Goal: Task Accomplishment & Management: Use online tool/utility

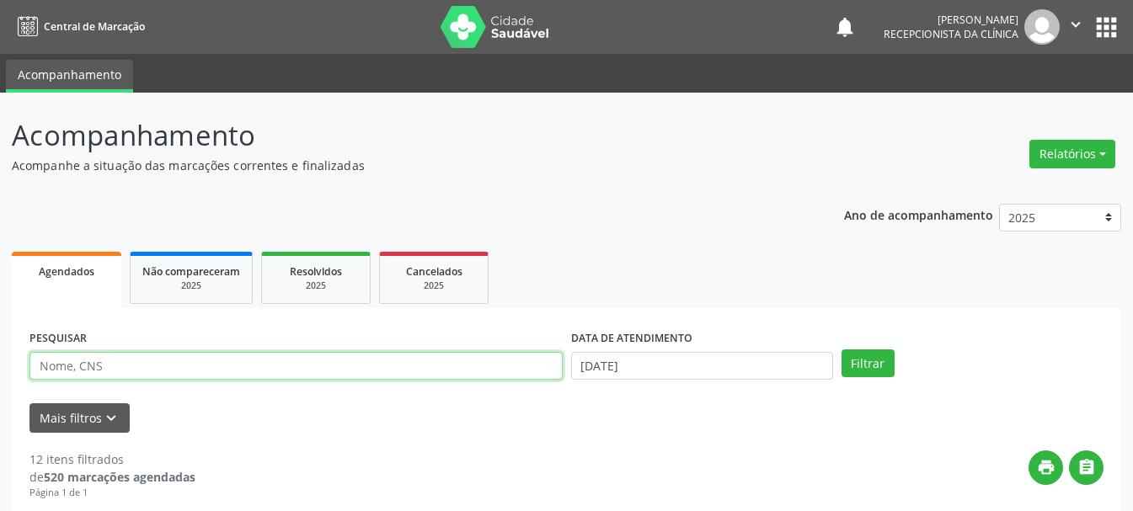
click at [446, 371] on input "text" at bounding box center [295, 366] width 533 height 29
type input "164259789030003"
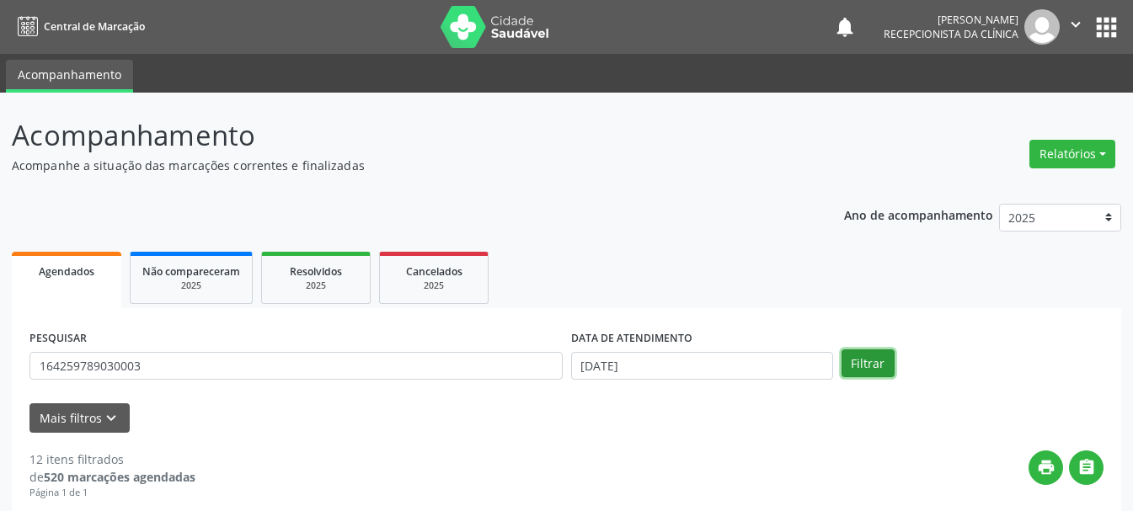
click at [863, 359] on button "Filtrar" at bounding box center [867, 363] width 53 height 29
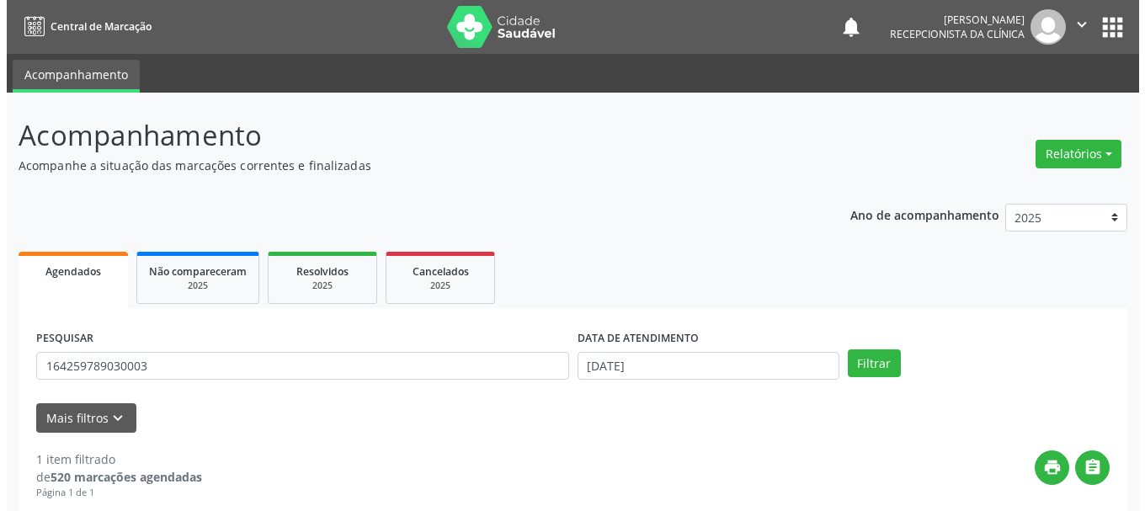
scroll to position [246, 0]
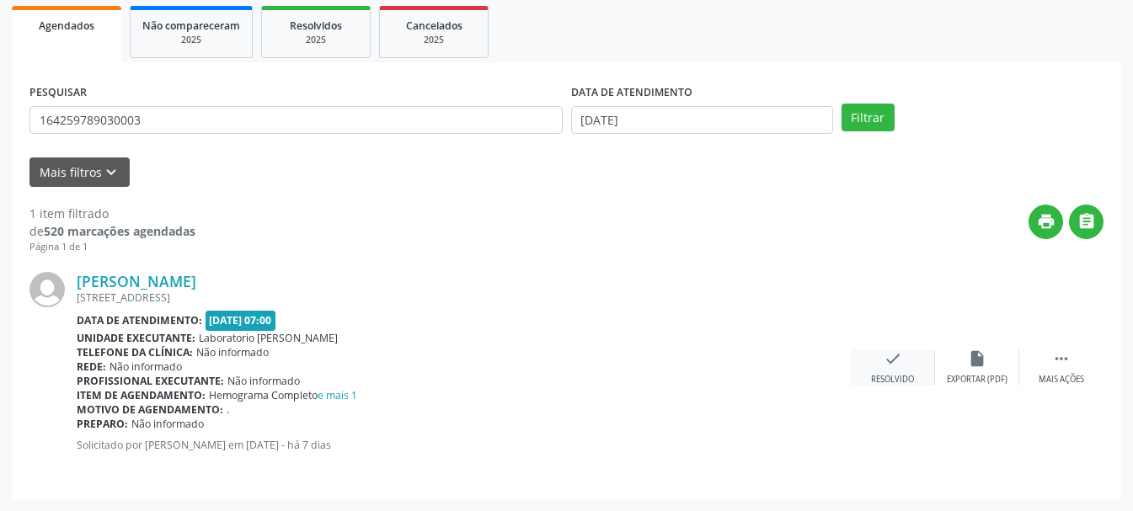
click at [914, 369] on div "check Resolvido" at bounding box center [892, 367] width 84 height 36
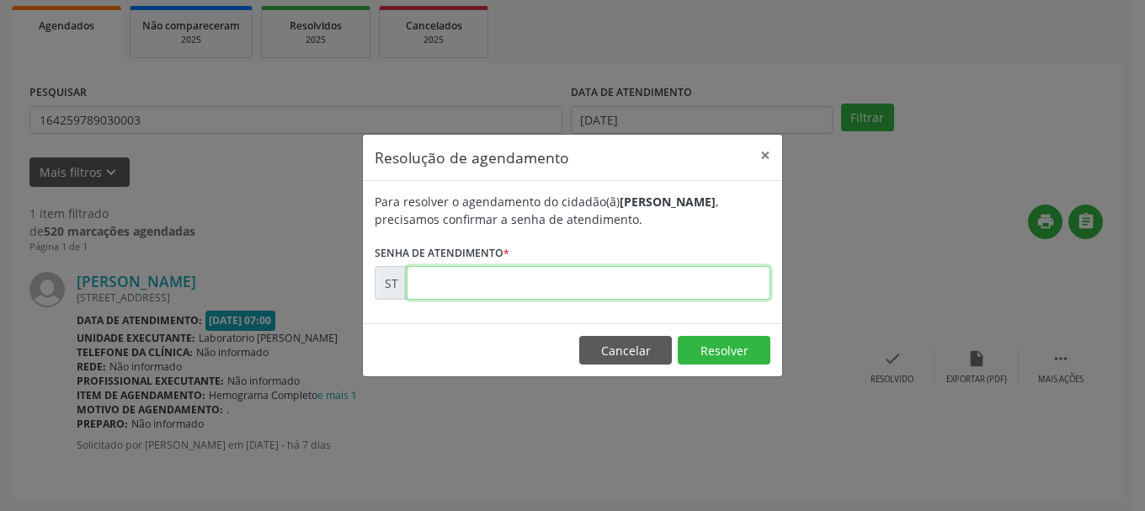
click at [633, 290] on input "text" at bounding box center [589, 283] width 364 height 34
type input "00016630"
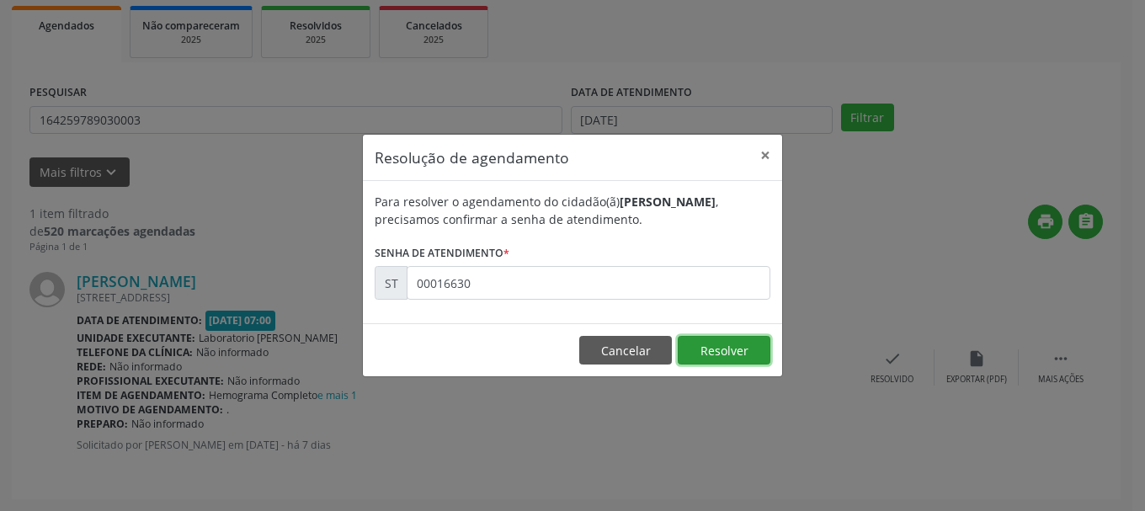
click at [711, 353] on button "Resolver" at bounding box center [724, 350] width 93 height 29
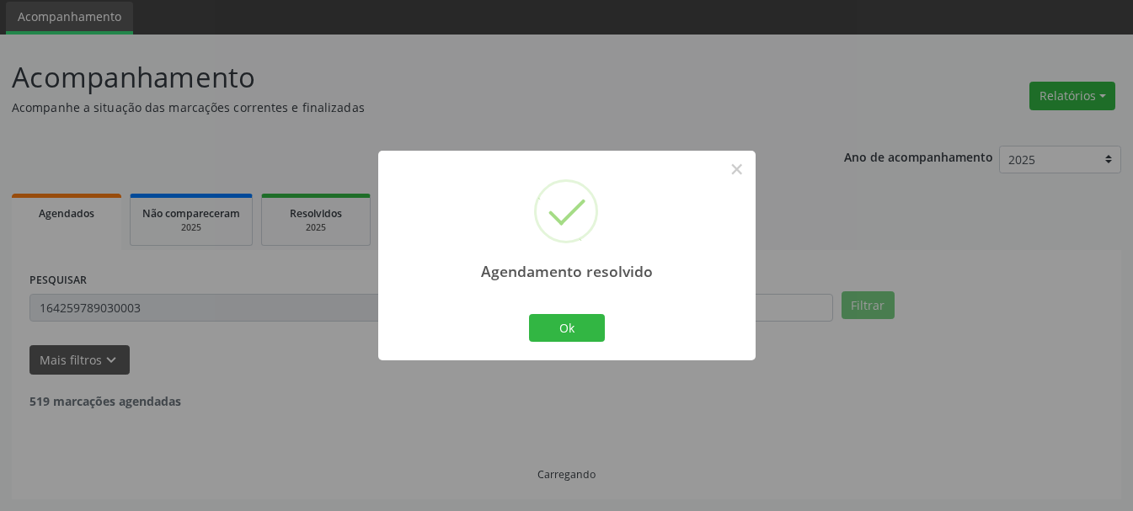
scroll to position [4, 0]
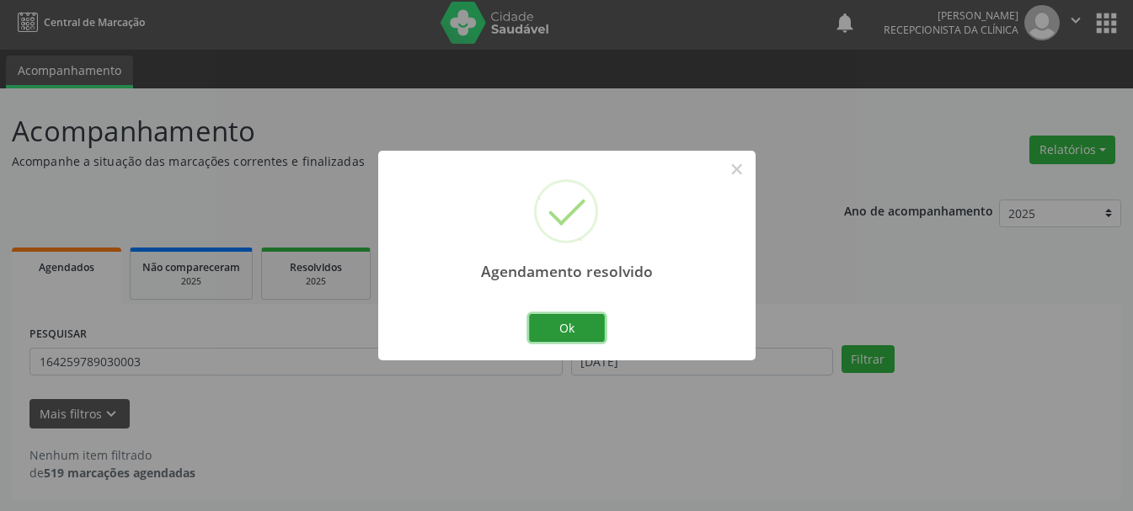
click at [598, 328] on button "Ok" at bounding box center [567, 328] width 76 height 29
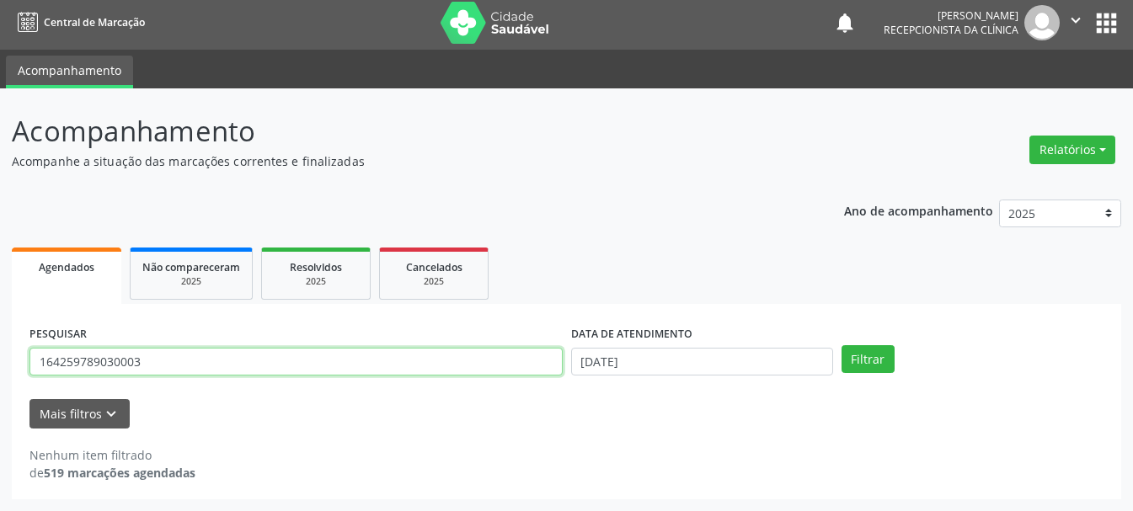
click at [541, 367] on input "164259789030003" at bounding box center [295, 362] width 533 height 29
type input "1"
type input "203188153590002"
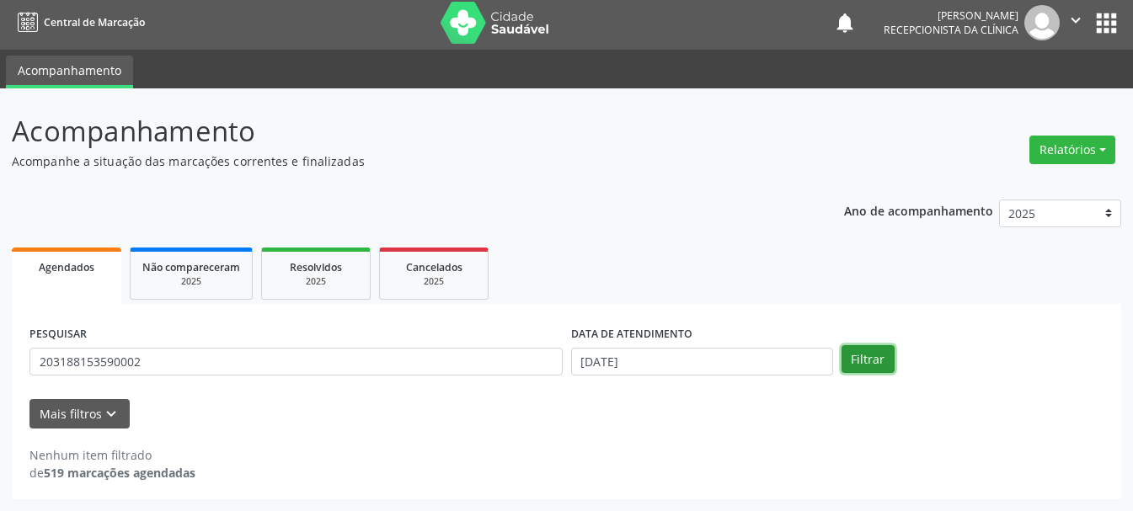
click at [857, 358] on button "Filtrar" at bounding box center [867, 359] width 53 height 29
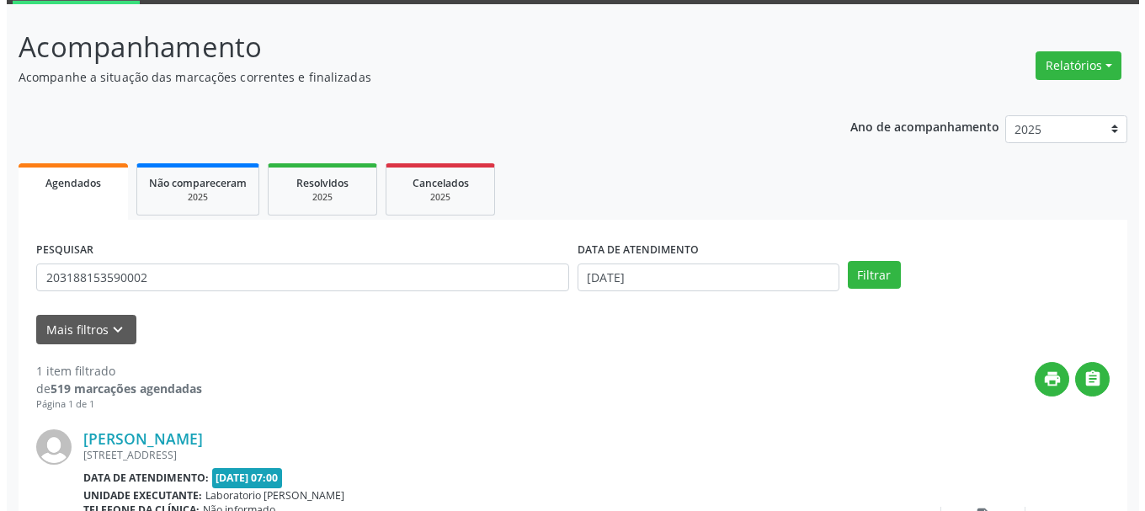
scroll to position [246, 0]
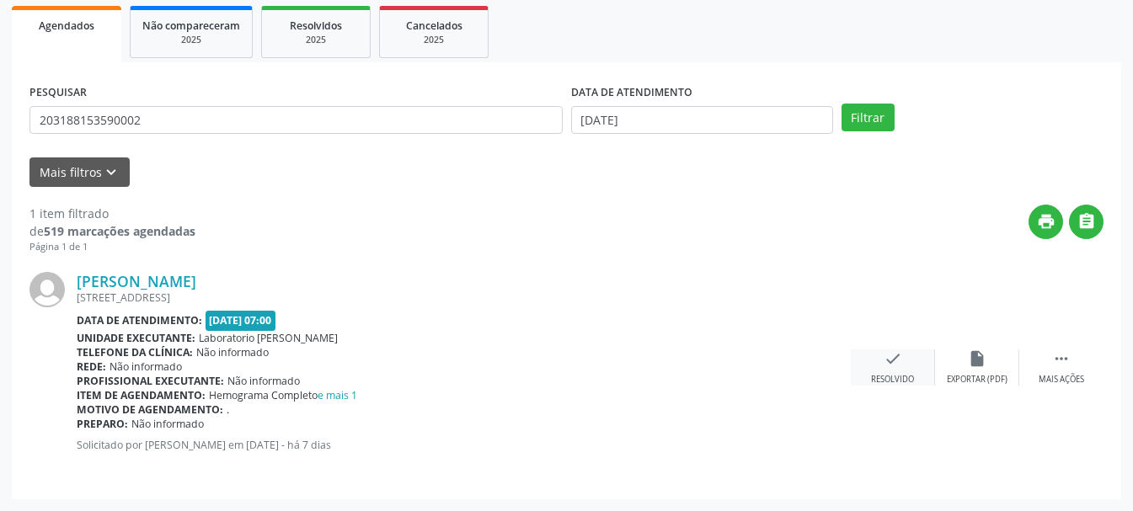
click at [869, 371] on div "check Resolvido" at bounding box center [892, 367] width 84 height 36
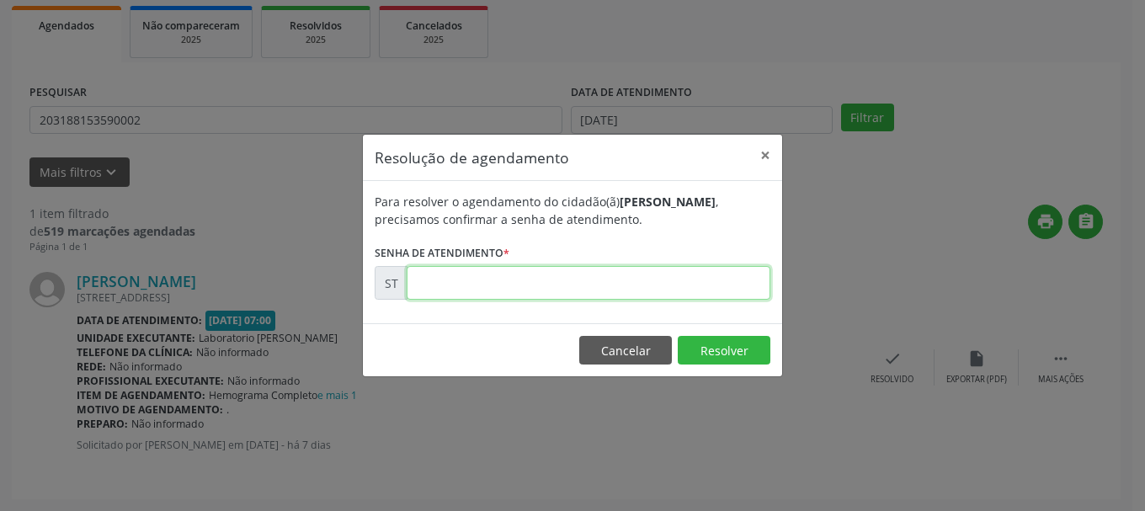
click at [536, 296] on input "text" at bounding box center [589, 283] width 364 height 34
type input "00016636"
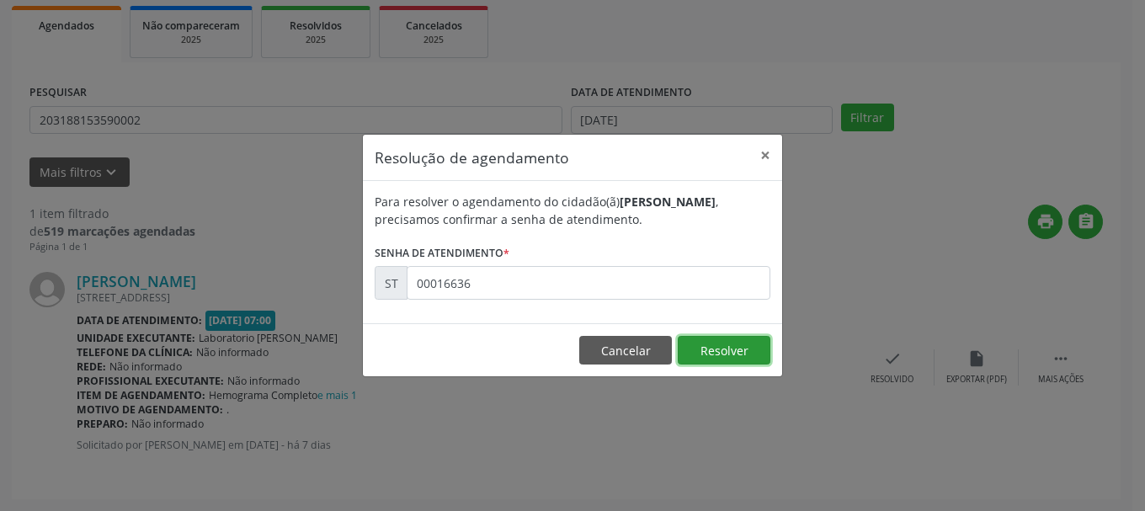
click at [741, 349] on button "Resolver" at bounding box center [724, 350] width 93 height 29
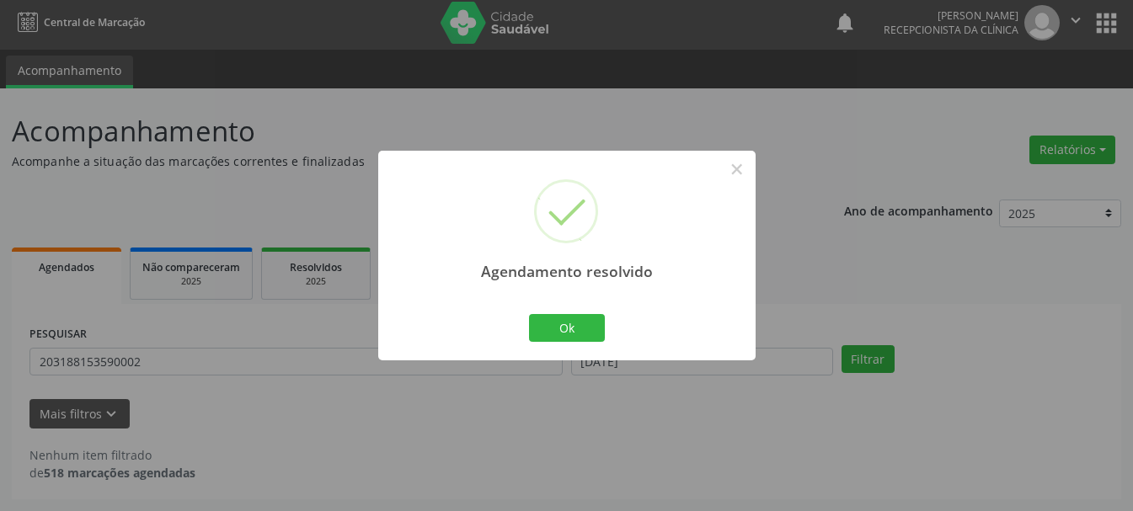
scroll to position [4, 0]
click at [598, 337] on button "Ok" at bounding box center [567, 328] width 76 height 29
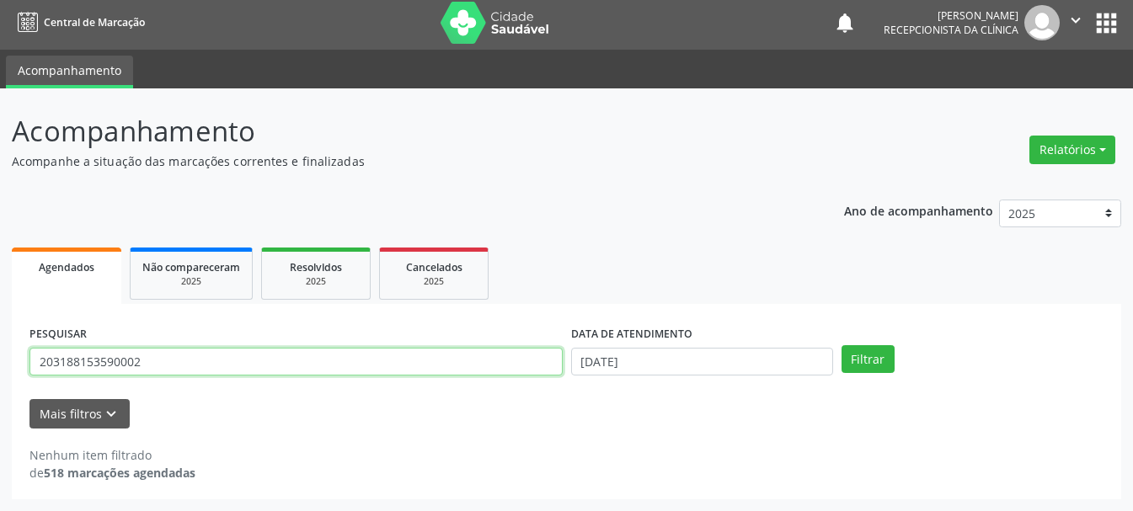
click at [466, 356] on input "203188153590002" at bounding box center [295, 362] width 533 height 29
type input "2"
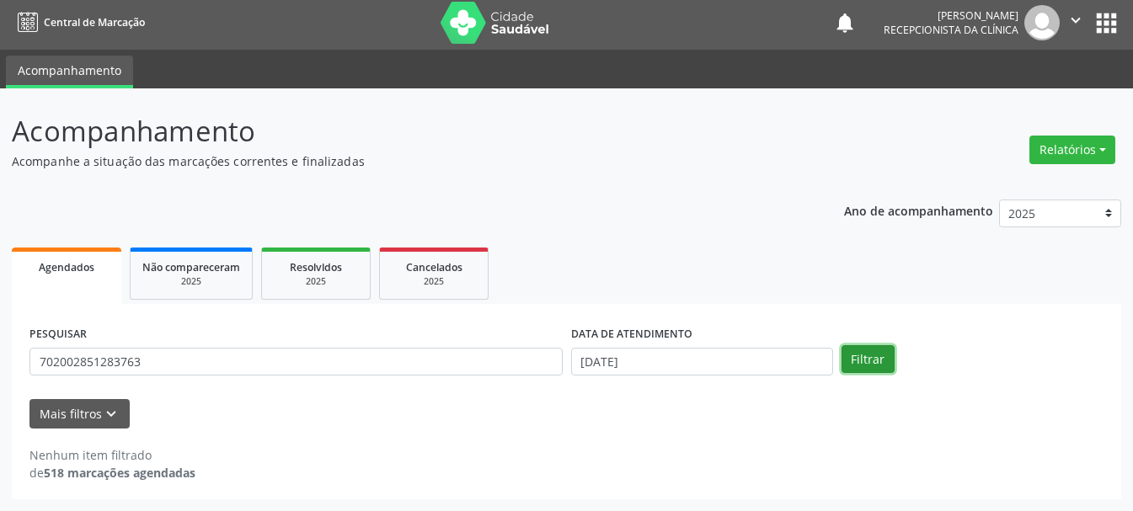
click at [860, 364] on button "Filtrar" at bounding box center [867, 359] width 53 height 29
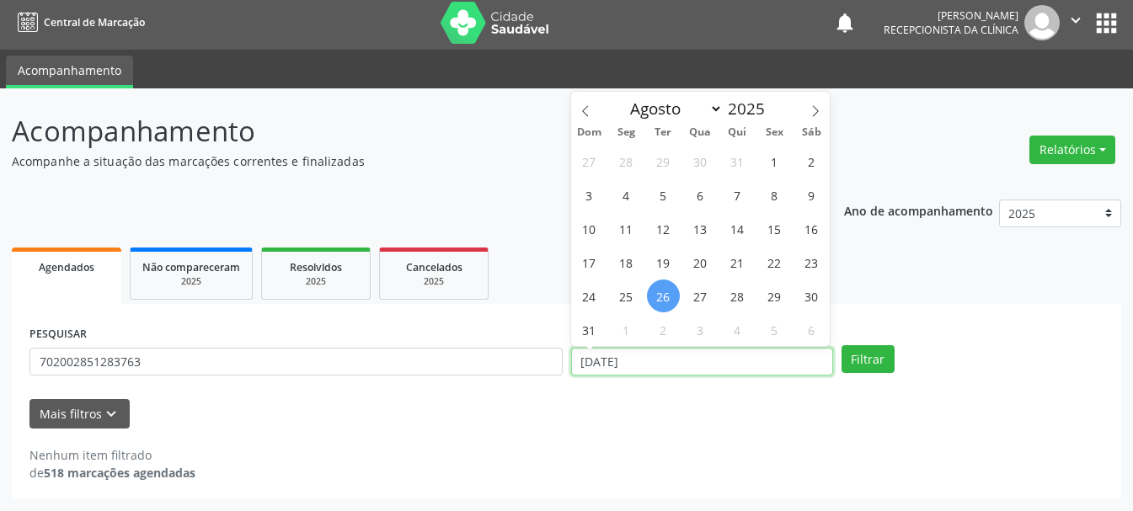
click at [696, 357] on input "[DATE]" at bounding box center [702, 362] width 262 height 29
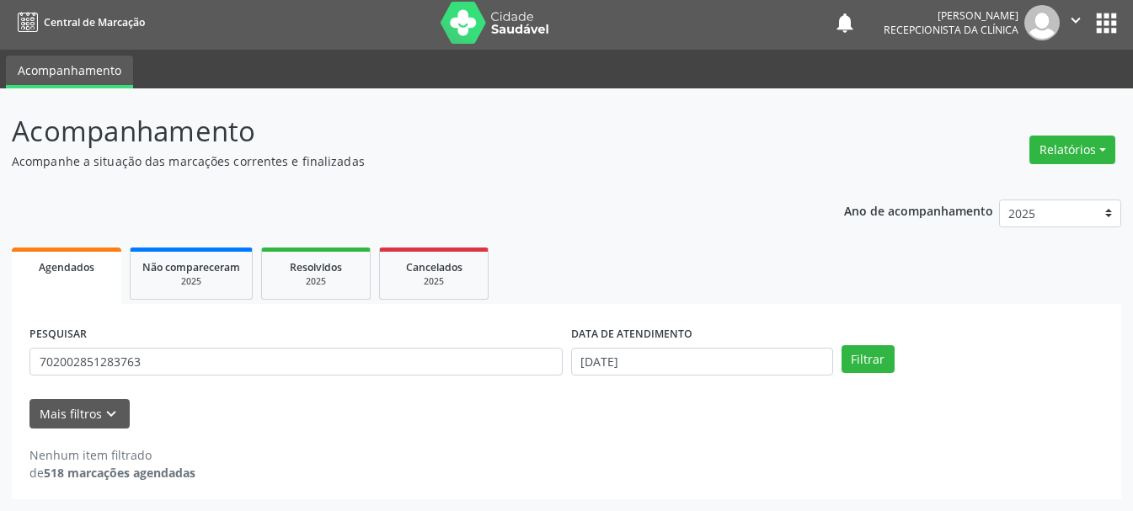
click at [392, 381] on div "PESQUISAR 702002851283763" at bounding box center [295, 355] width 541 height 66
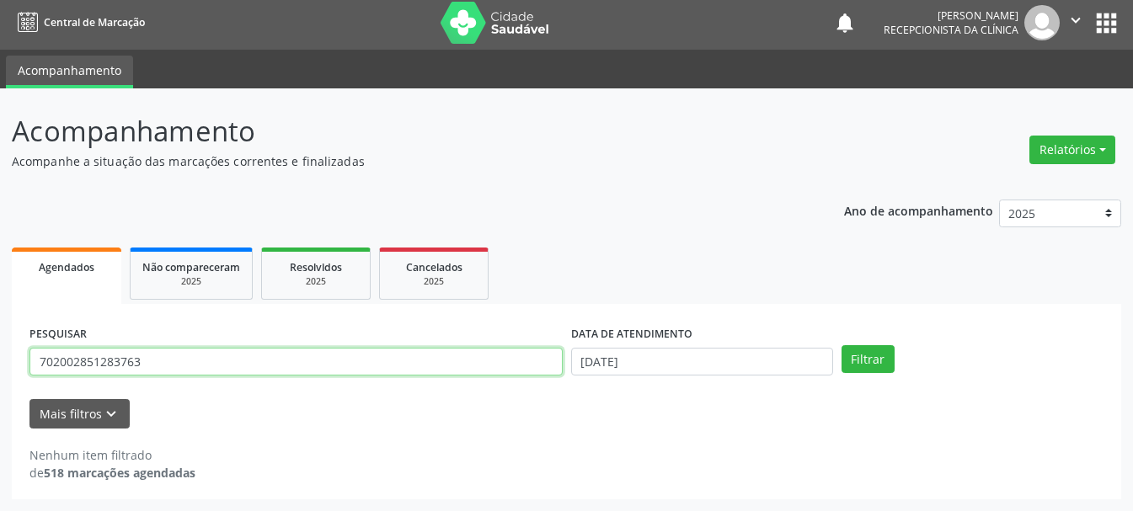
click at [59, 360] on input "702002851283763" at bounding box center [295, 362] width 533 height 29
type input "704002851283763"
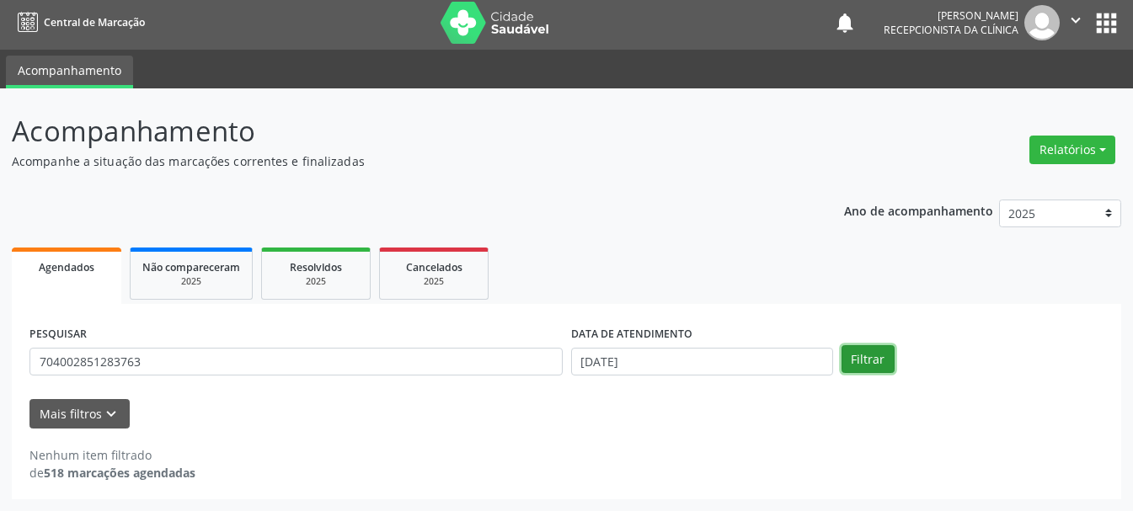
click at [866, 345] on button "Filtrar" at bounding box center [867, 359] width 53 height 29
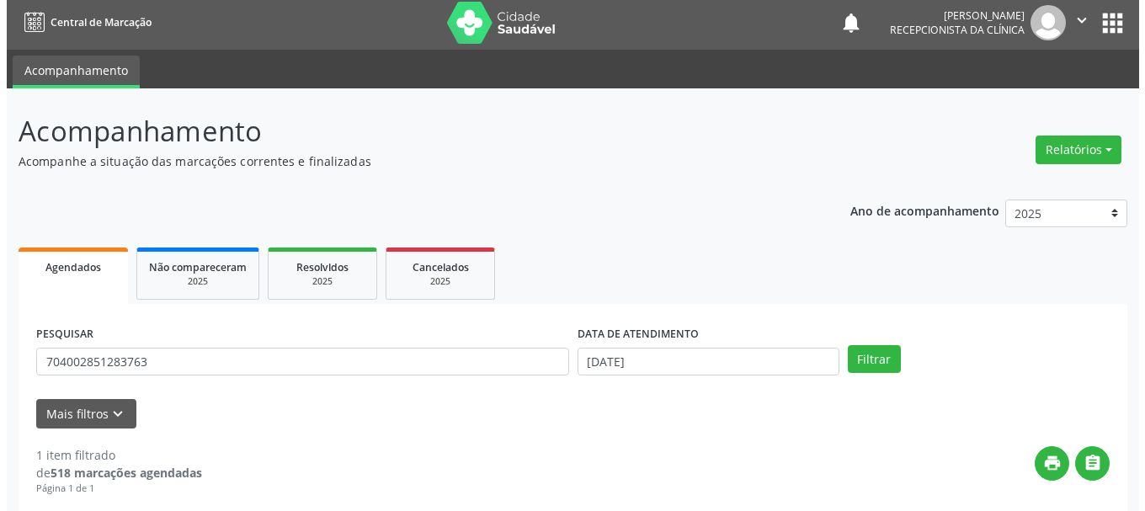
scroll to position [246, 0]
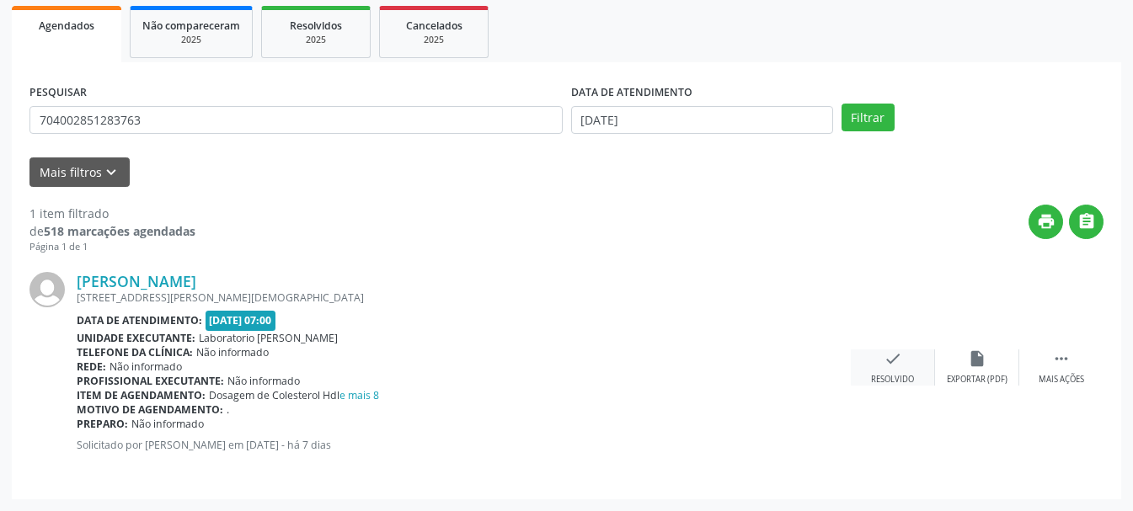
click at [876, 360] on div "check Resolvido" at bounding box center [892, 367] width 84 height 36
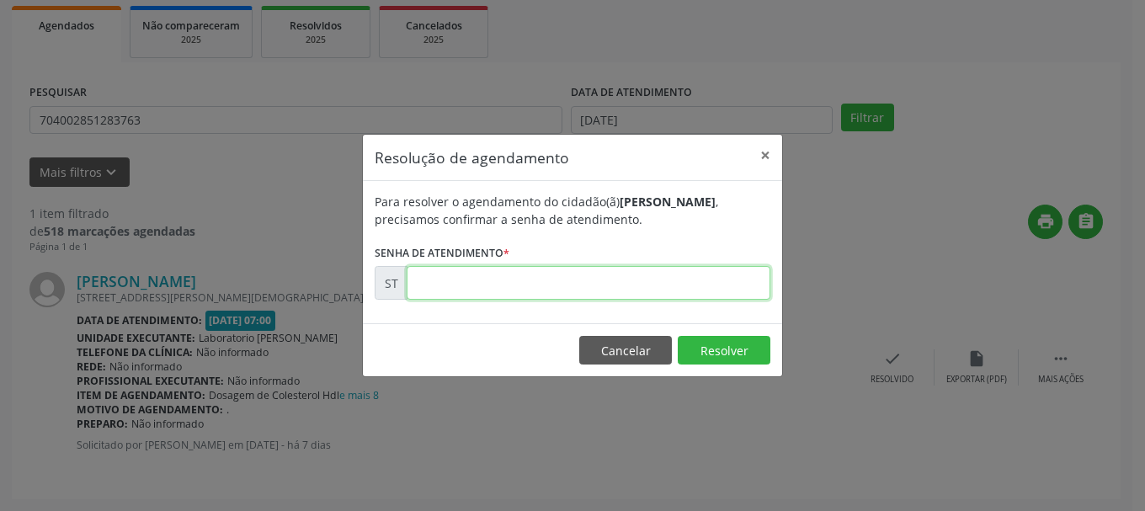
click at [633, 293] on input "text" at bounding box center [589, 283] width 364 height 34
type input "00016645"
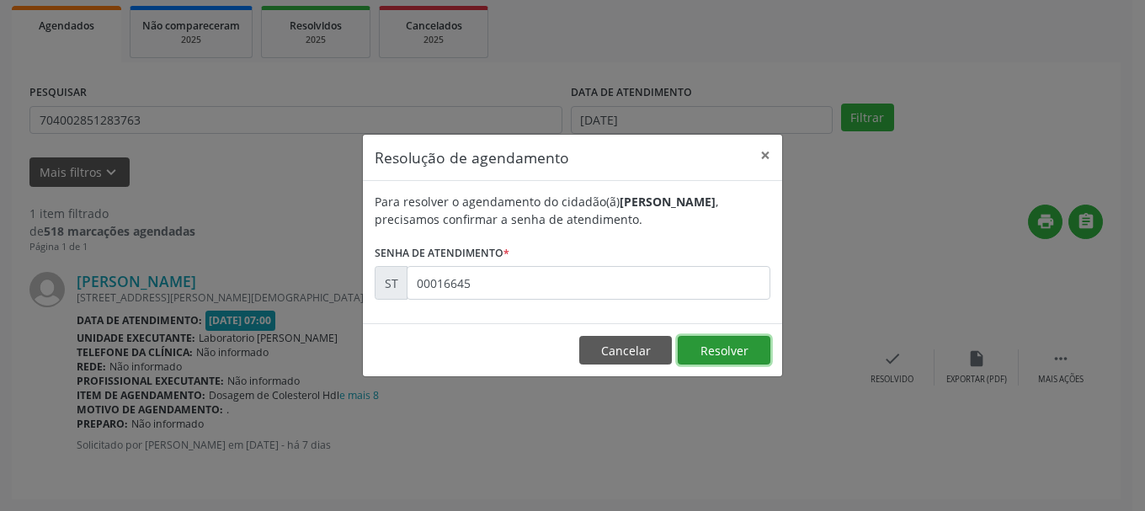
click at [763, 362] on button "Resolver" at bounding box center [724, 350] width 93 height 29
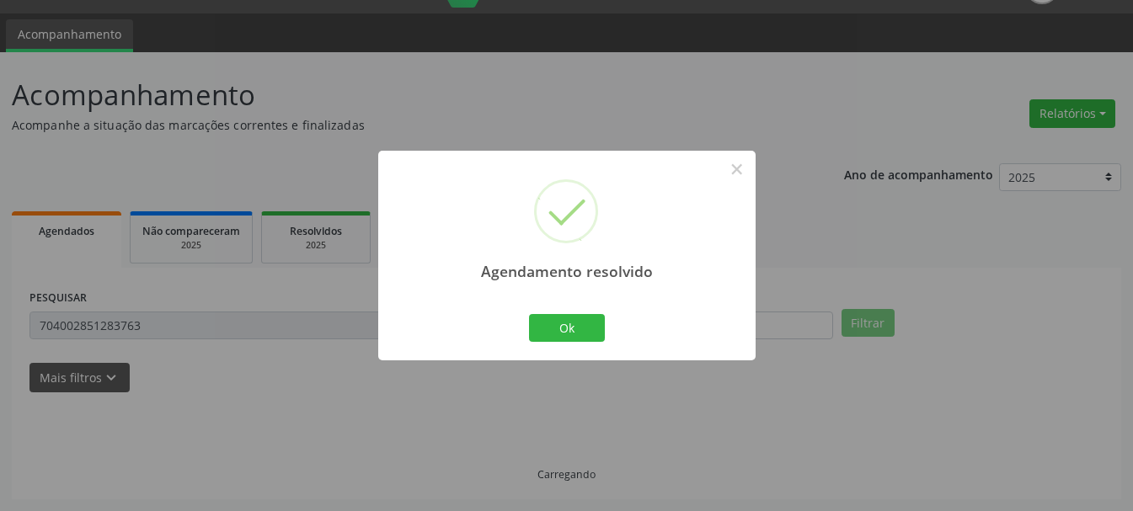
scroll to position [4, 0]
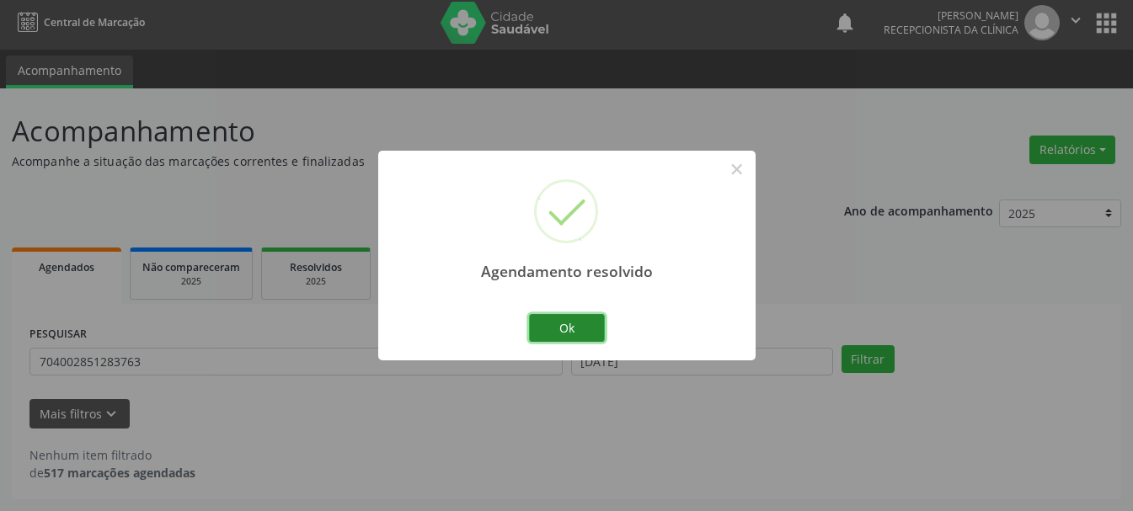
click at [564, 331] on button "Ok" at bounding box center [567, 328] width 76 height 29
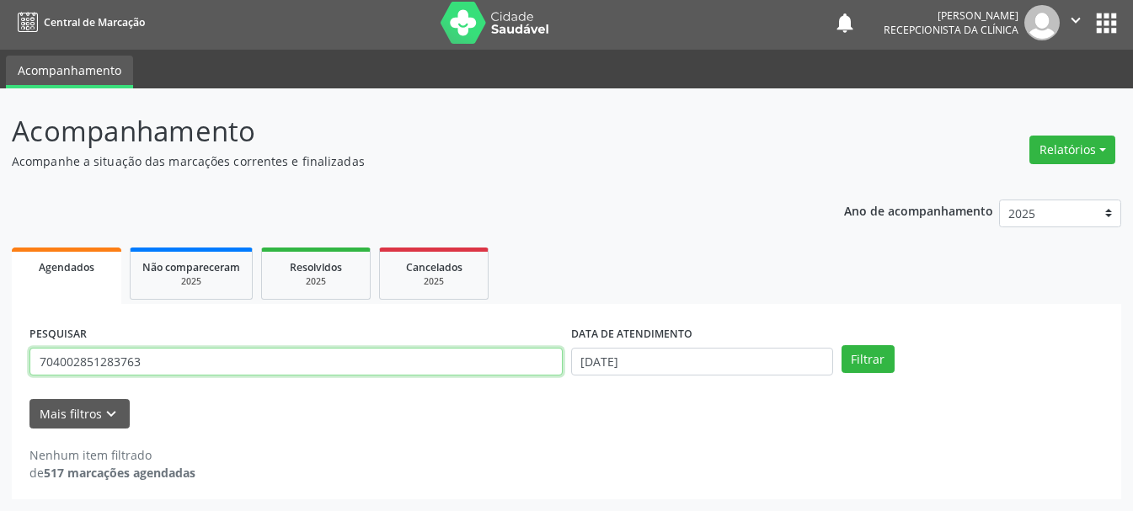
click at [438, 365] on input "704002851283763" at bounding box center [295, 362] width 533 height 29
type input "7"
type input "705202489149974"
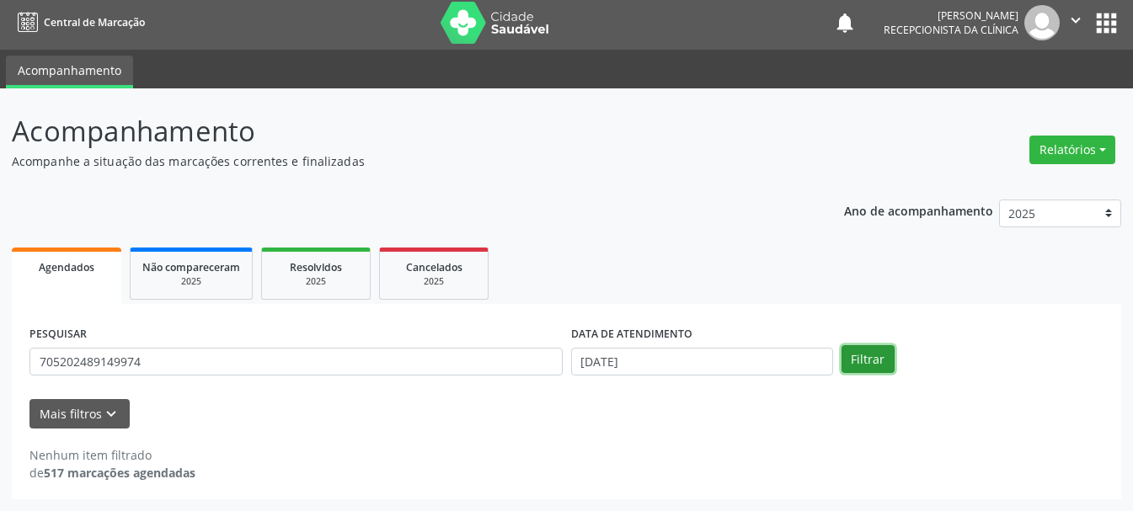
click at [876, 347] on button "Filtrar" at bounding box center [867, 359] width 53 height 29
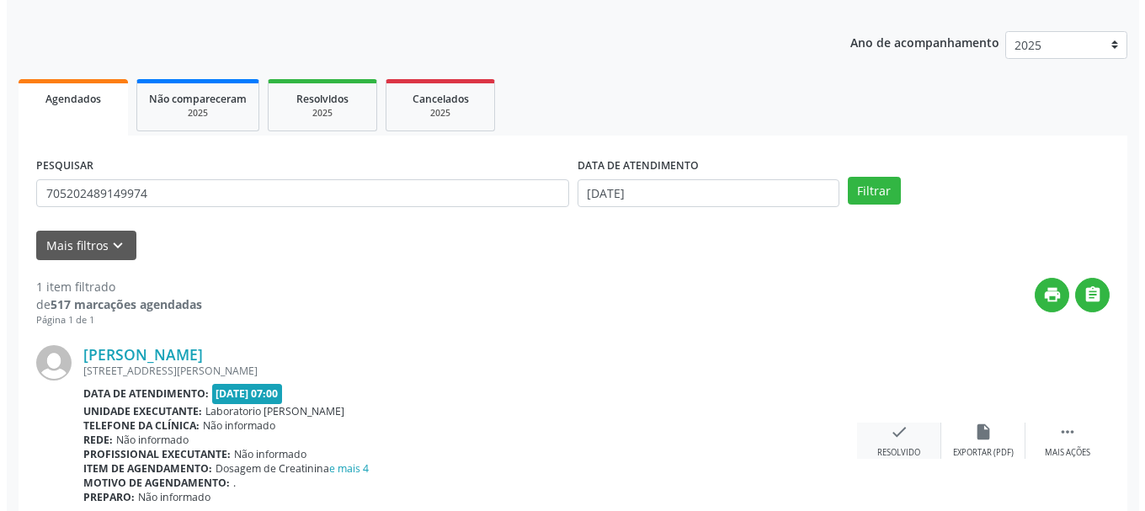
scroll to position [246, 0]
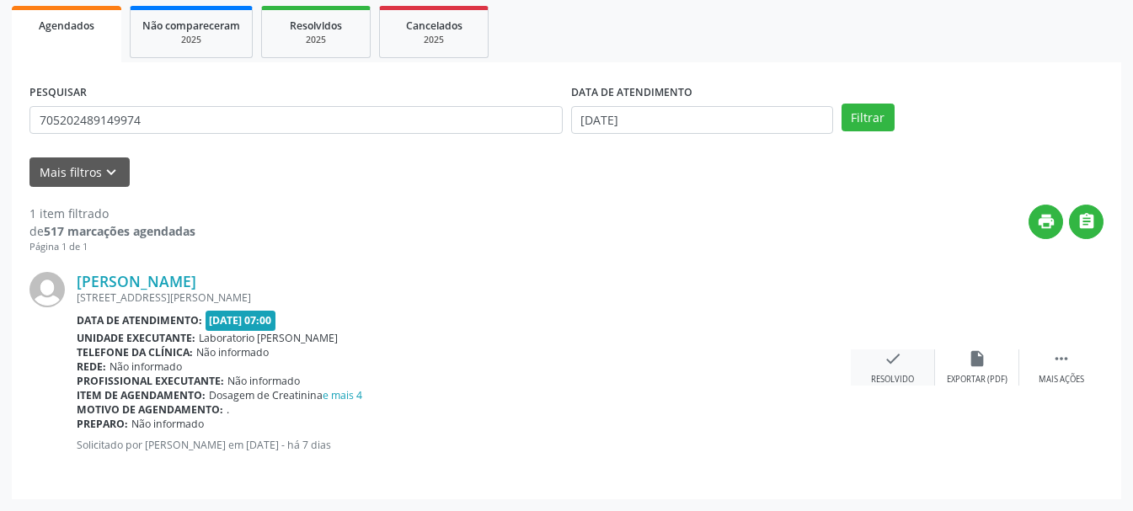
click at [893, 366] on icon "check" at bounding box center [892, 358] width 19 height 19
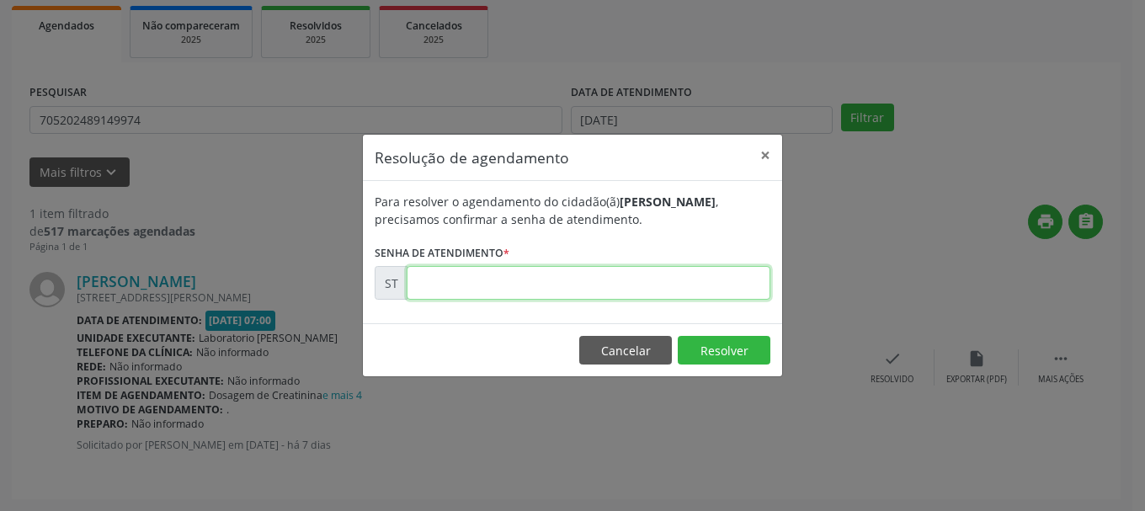
click at [509, 287] on input "text" at bounding box center [589, 283] width 364 height 34
type input "00016623"
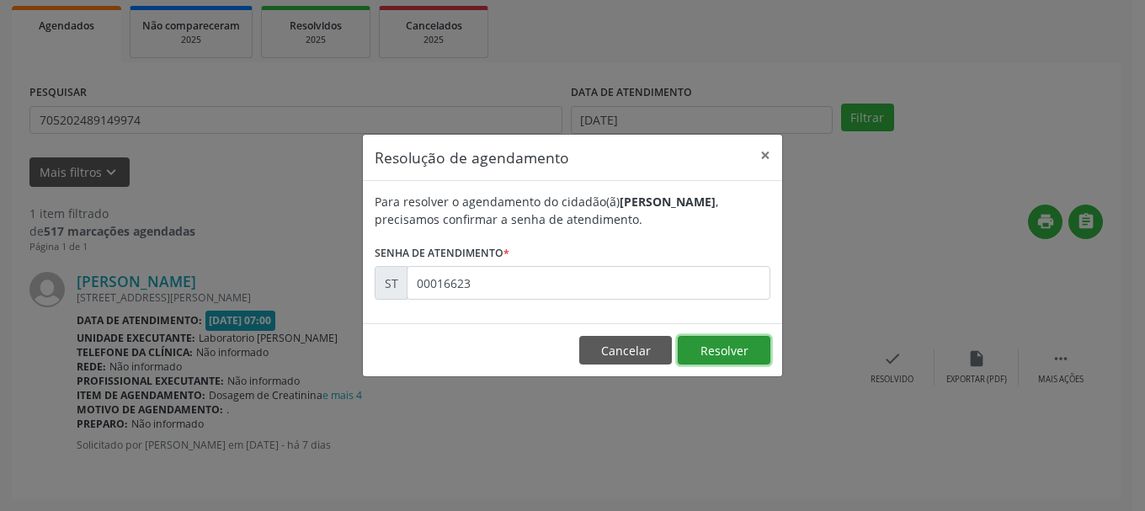
click at [751, 358] on button "Resolver" at bounding box center [724, 350] width 93 height 29
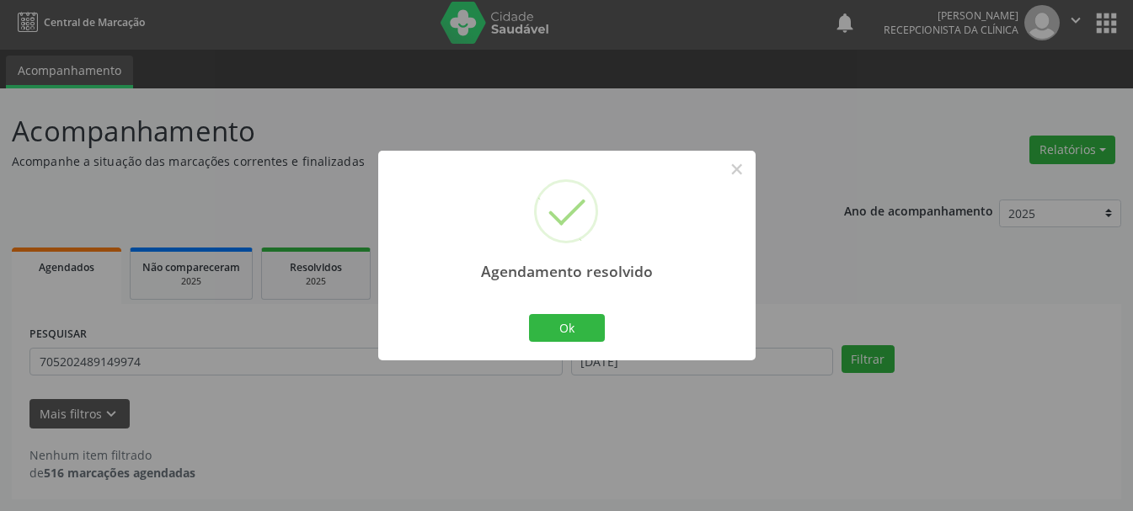
scroll to position [4, 0]
click at [563, 334] on button "Ok" at bounding box center [567, 328] width 76 height 29
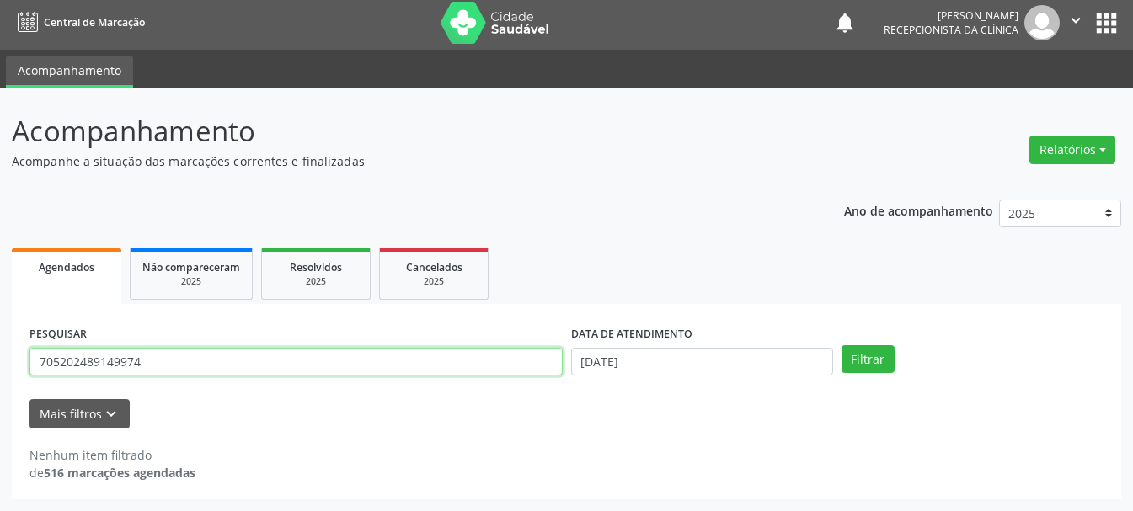
click at [416, 375] on input "705202489149974" at bounding box center [295, 362] width 533 height 29
type input "7"
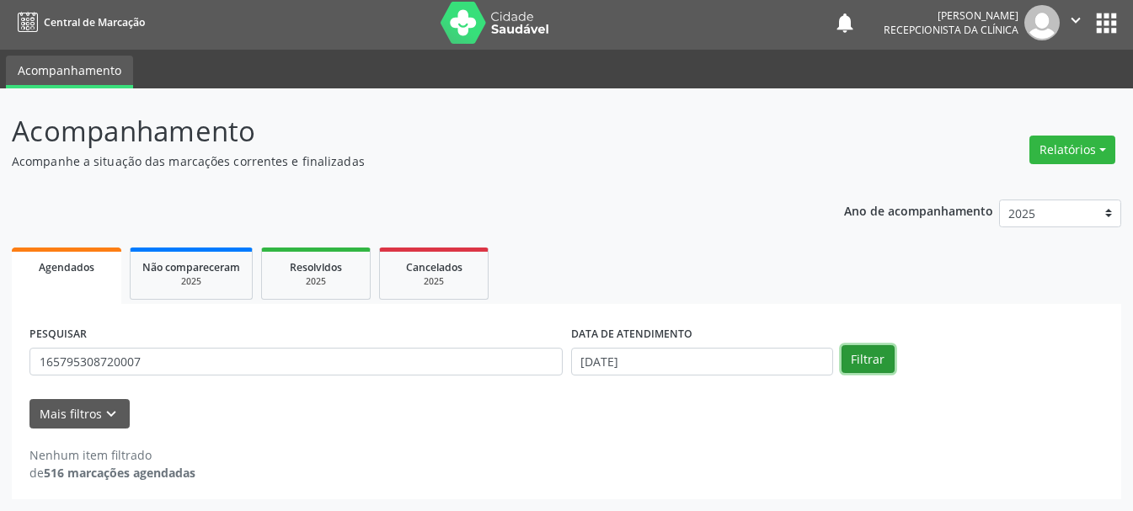
click at [868, 358] on button "Filtrar" at bounding box center [867, 359] width 53 height 29
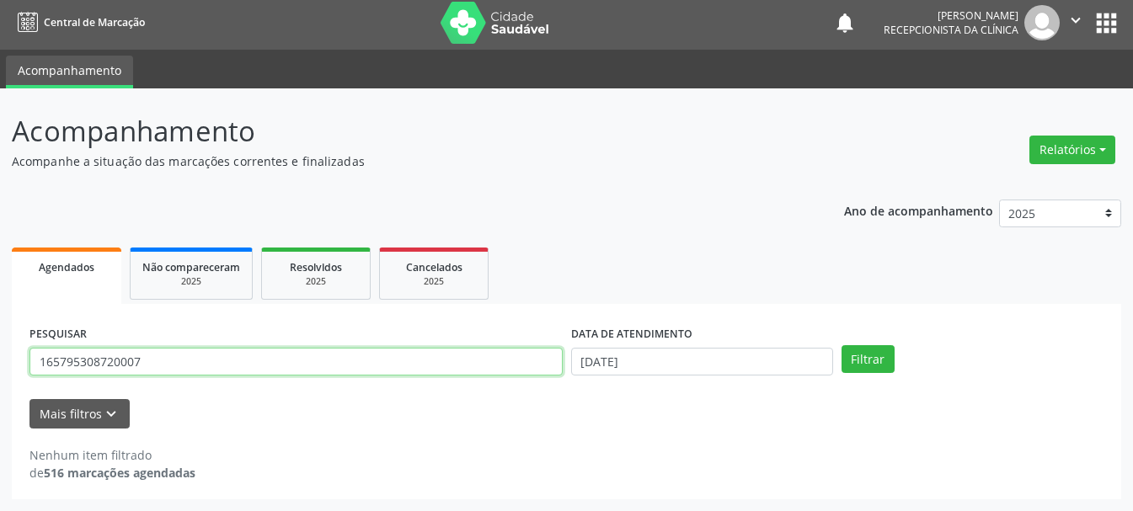
click at [77, 359] on input "165795308720007" at bounding box center [295, 362] width 533 height 29
click at [86, 361] on input "165795308720007" at bounding box center [295, 362] width 533 height 29
click at [109, 362] on input "165795308720007" at bounding box center [295, 362] width 533 height 29
click at [115, 362] on input "165795308720007" at bounding box center [295, 362] width 533 height 29
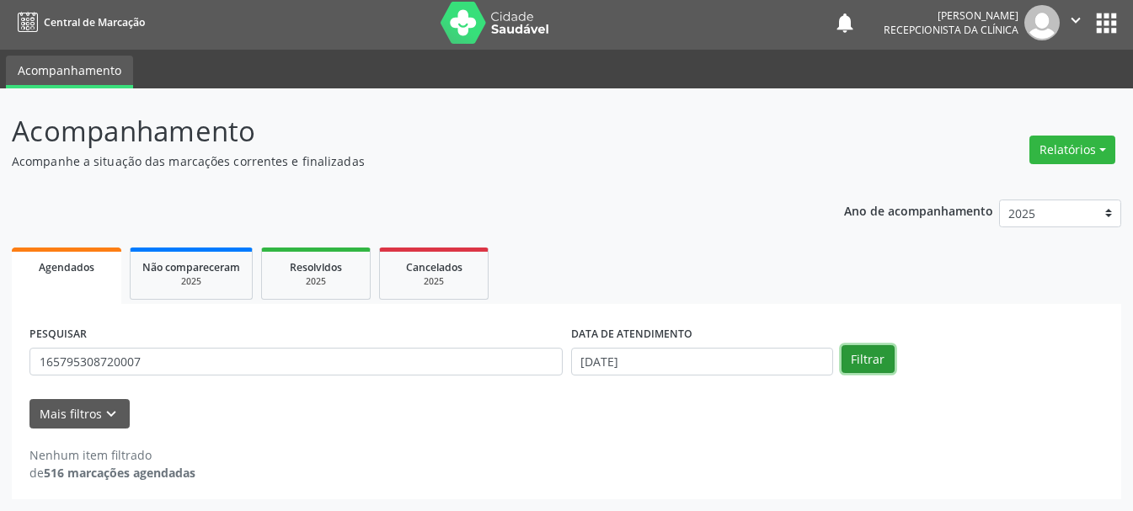
click at [856, 354] on button "Filtrar" at bounding box center [867, 359] width 53 height 29
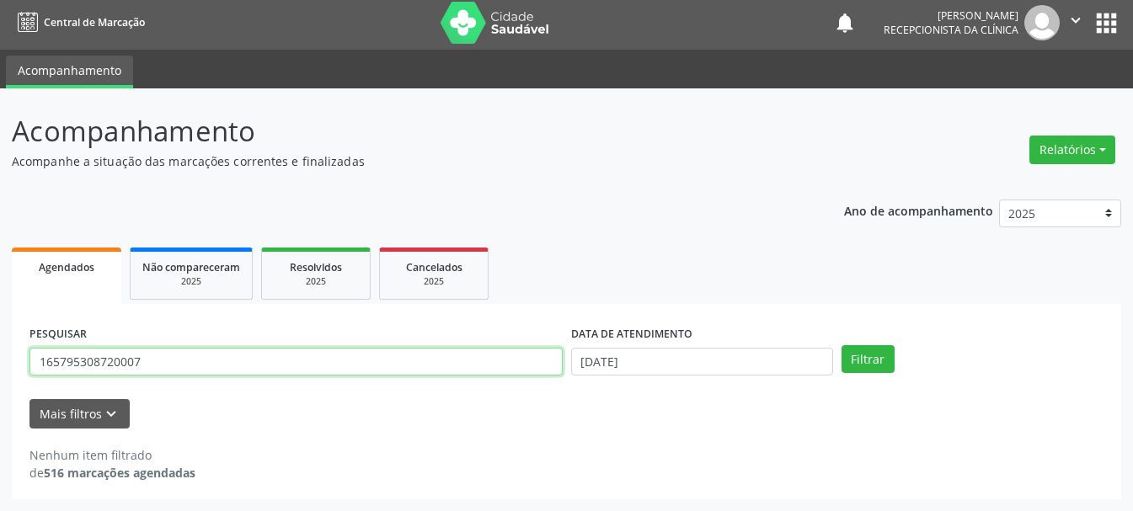
drag, startPoint x: 175, startPoint y: 366, endPoint x: 24, endPoint y: 362, distance: 151.6
click at [24, 362] on div "PESQUISAR 165795308720007 DATA DE ATENDIMENTO [DATE] Filtrar UNIDADE DE REFERÊN…" at bounding box center [566, 401] width 1109 height 195
type input "898002990386426"
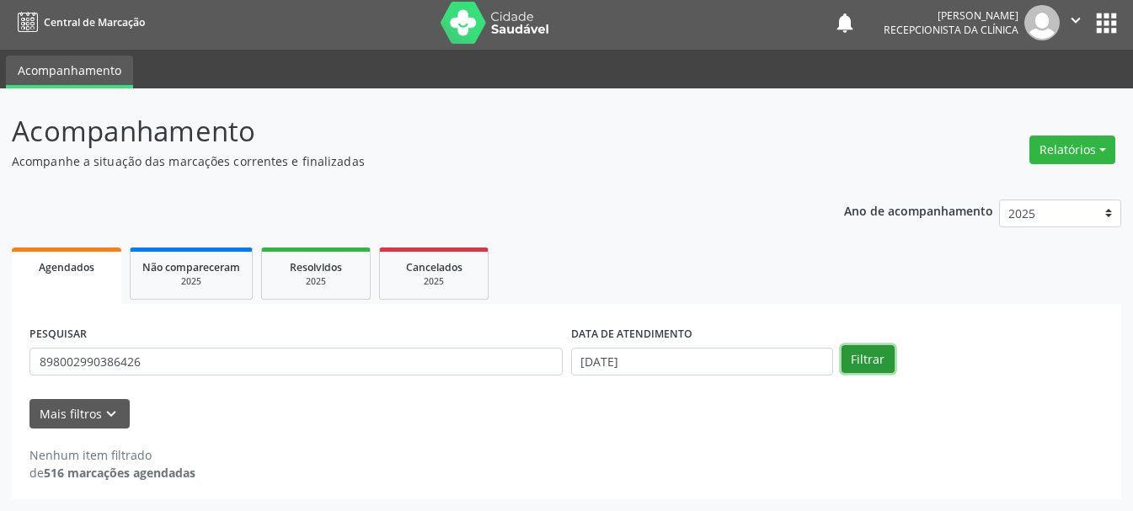
click at [871, 350] on button "Filtrar" at bounding box center [867, 359] width 53 height 29
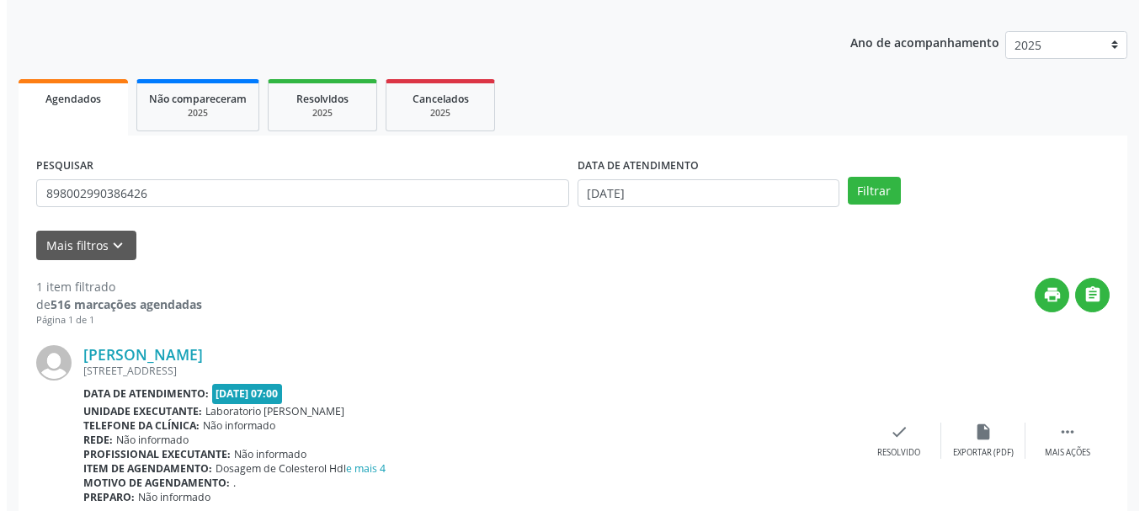
scroll to position [246, 0]
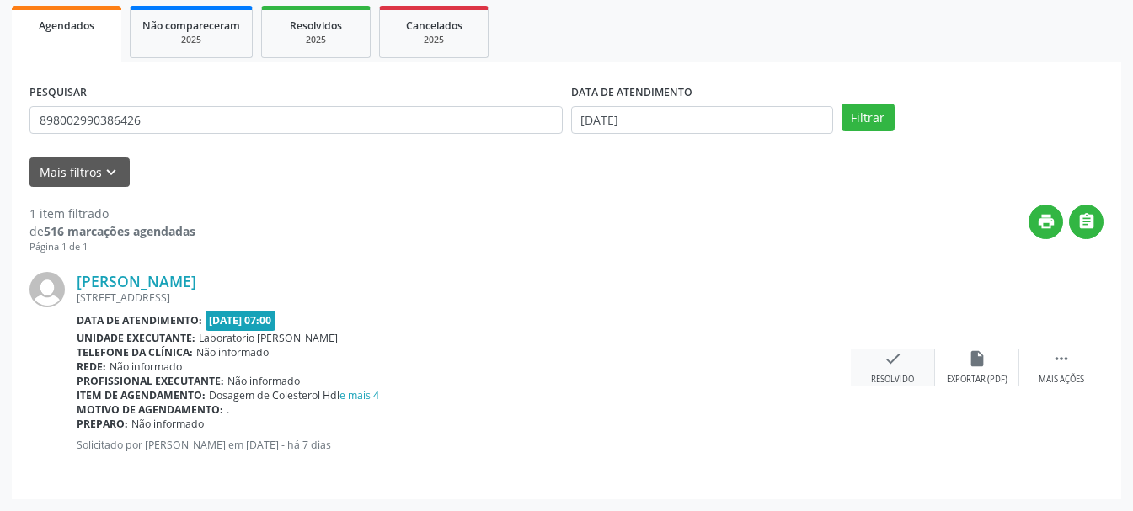
click at [886, 365] on icon "check" at bounding box center [892, 358] width 19 height 19
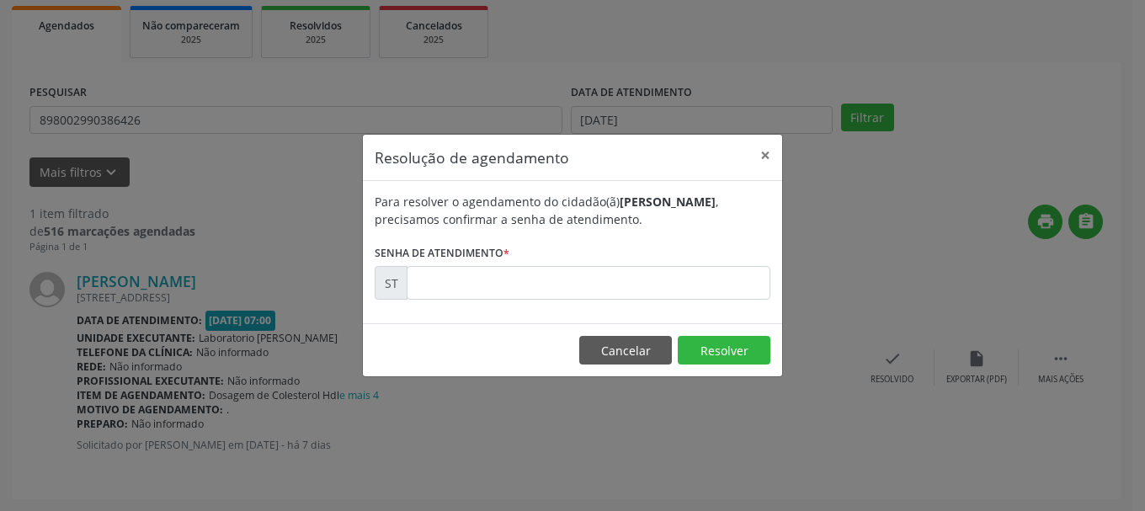
click at [487, 265] on label "Senha de atendimento *" at bounding box center [442, 253] width 135 height 26
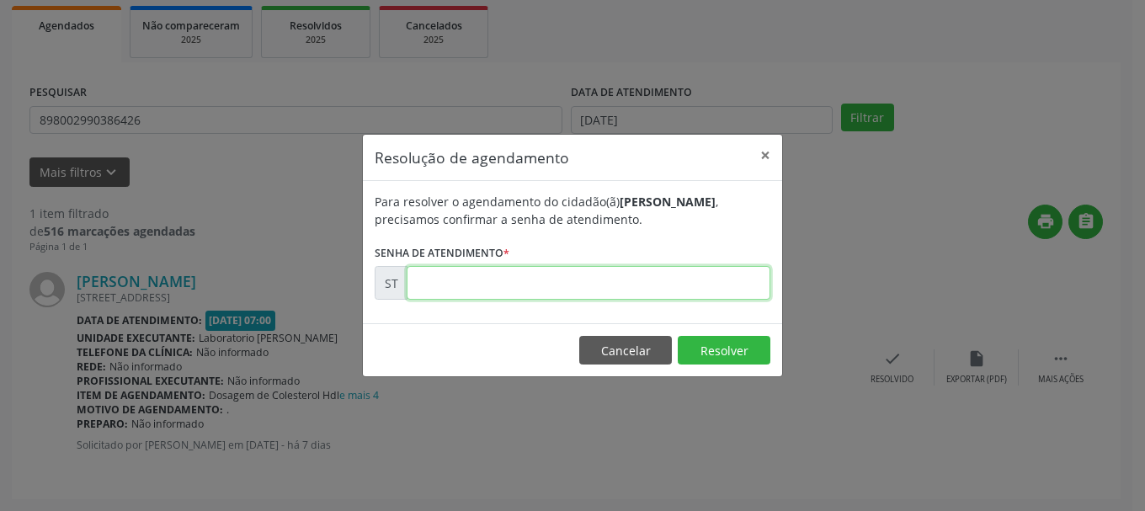
click at [485, 269] on input "text" at bounding box center [589, 283] width 364 height 34
type input "00016627"
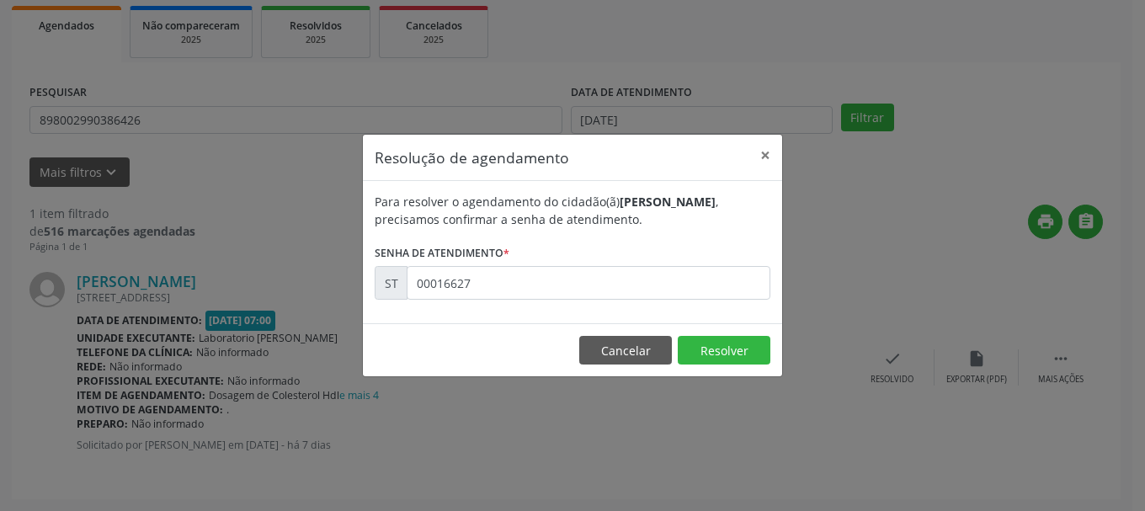
click at [771, 353] on footer "Cancelar Resolver" at bounding box center [572, 349] width 419 height 53
click at [726, 351] on button "Resolver" at bounding box center [724, 350] width 93 height 29
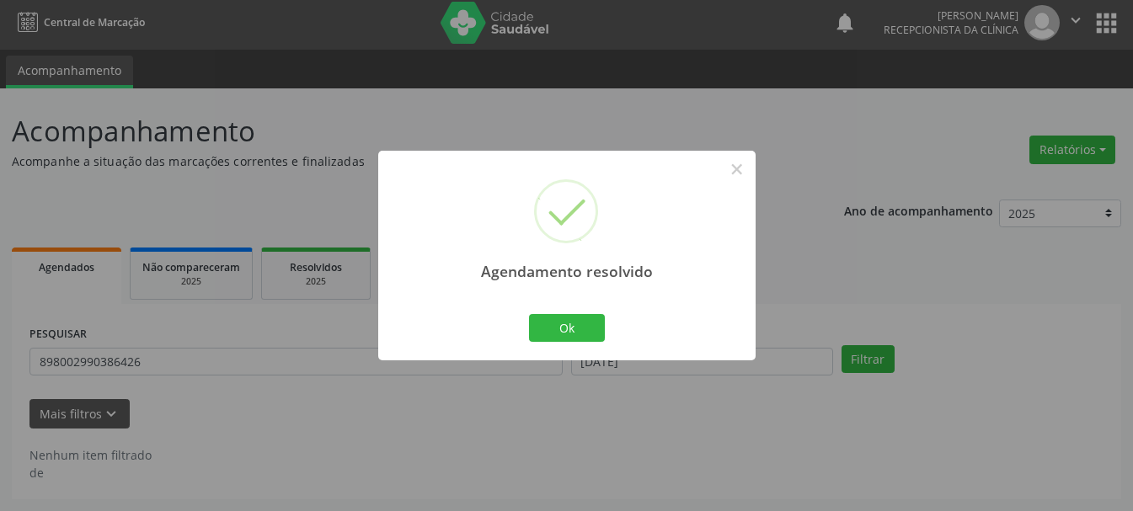
scroll to position [4, 0]
click at [587, 315] on button "Ok" at bounding box center [567, 328] width 76 height 29
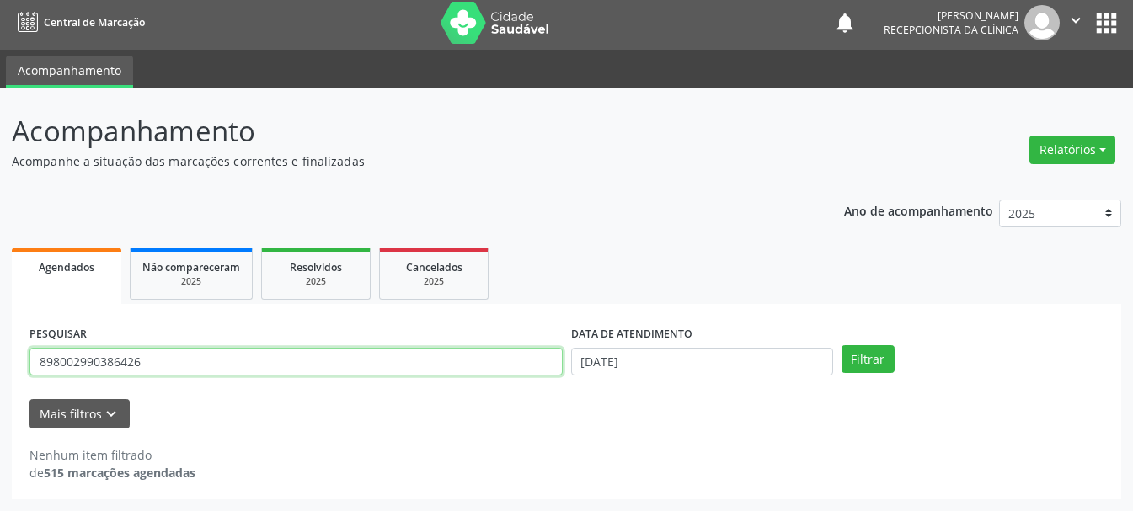
click at [481, 364] on input "898002990386426" at bounding box center [295, 362] width 533 height 29
type input "8"
type input "898003971556436"
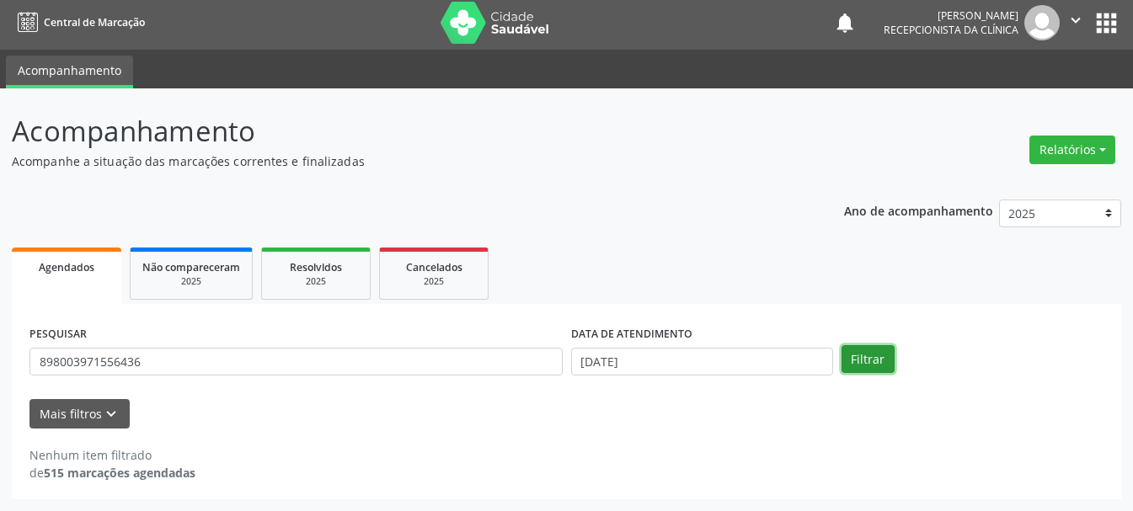
click at [850, 351] on button "Filtrar" at bounding box center [867, 359] width 53 height 29
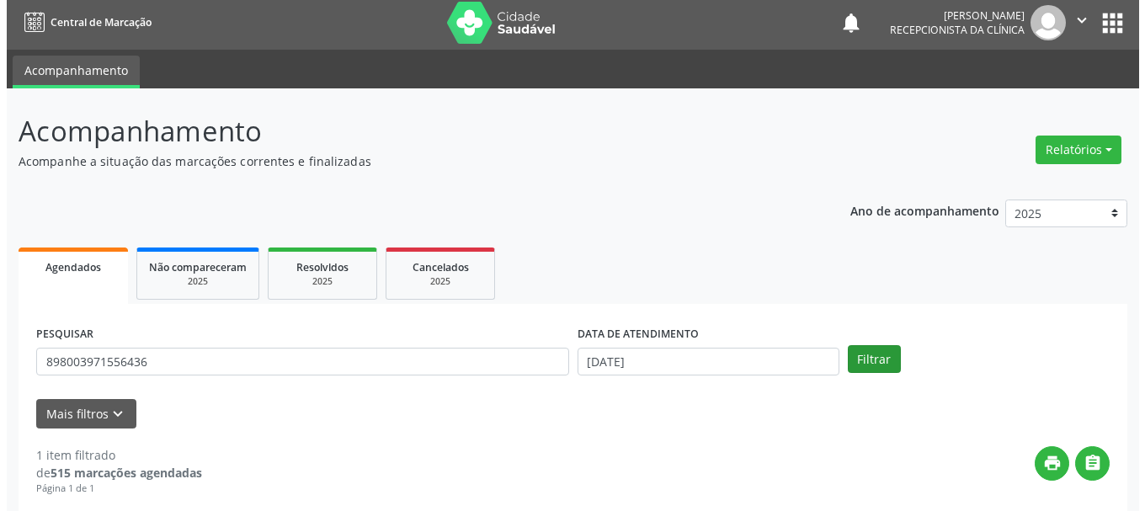
scroll to position [246, 0]
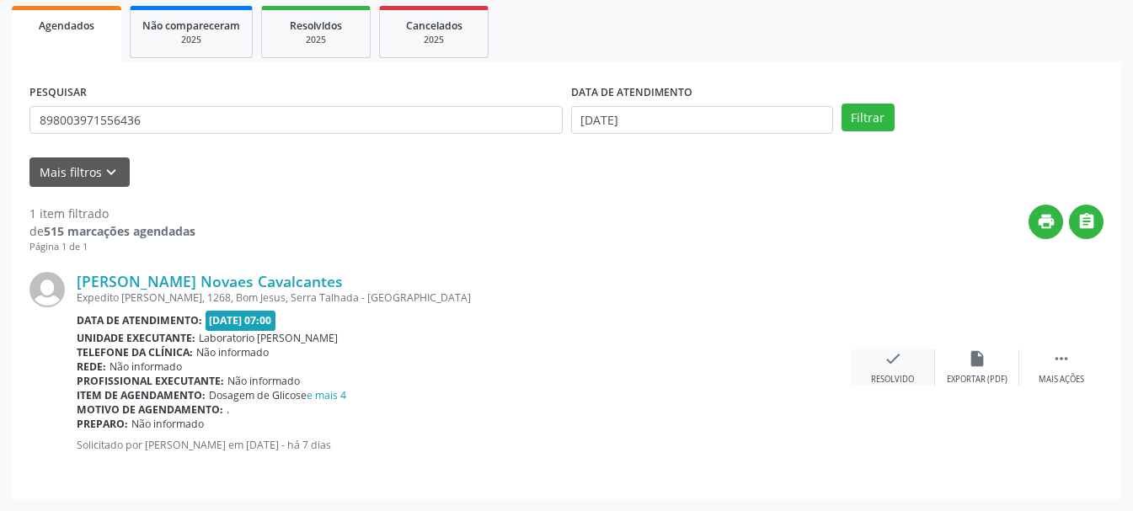
click at [899, 366] on icon "check" at bounding box center [892, 358] width 19 height 19
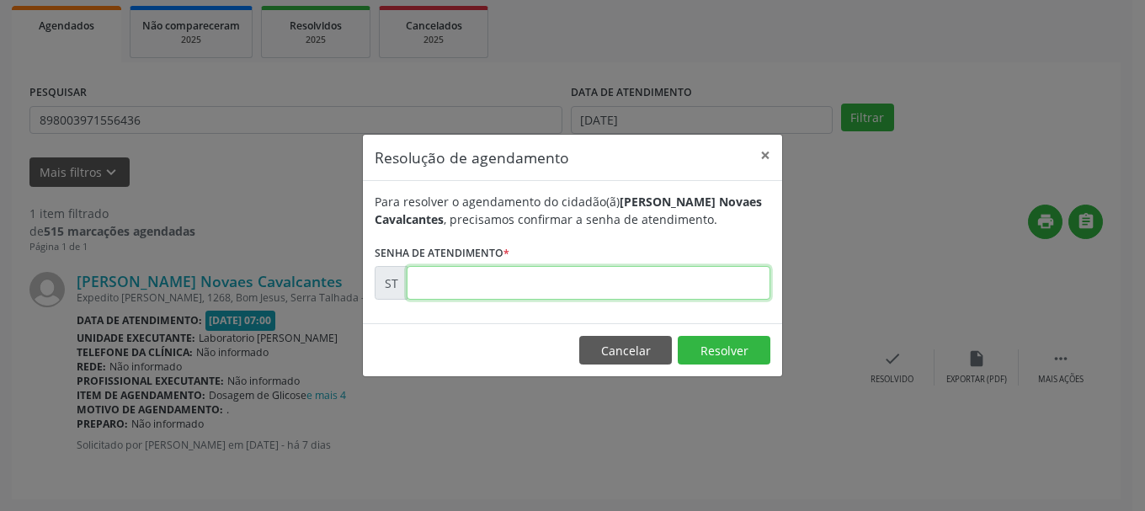
click at [649, 287] on input "text" at bounding box center [589, 283] width 364 height 34
type input "00016638"
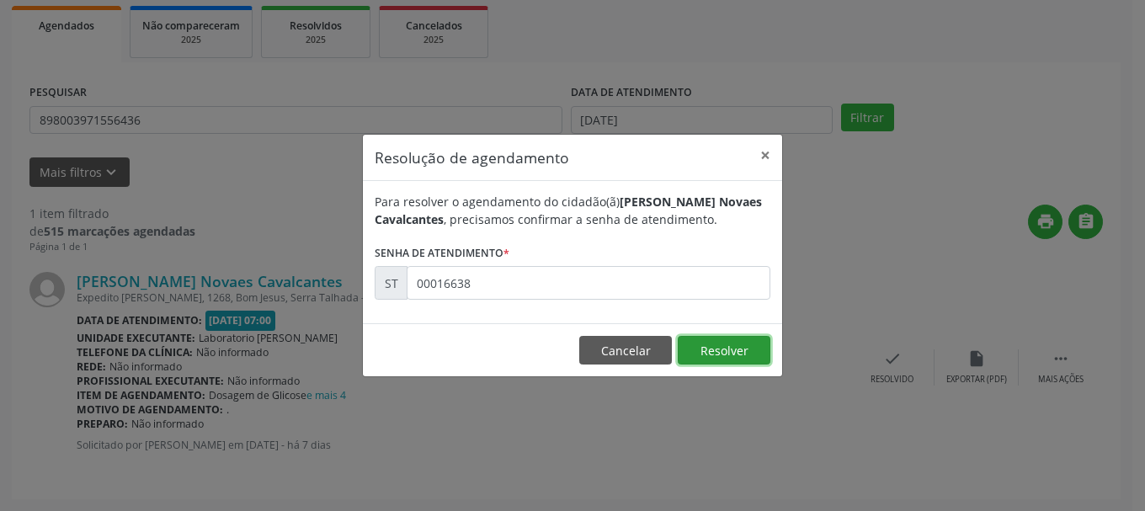
click at [726, 351] on button "Resolver" at bounding box center [724, 350] width 93 height 29
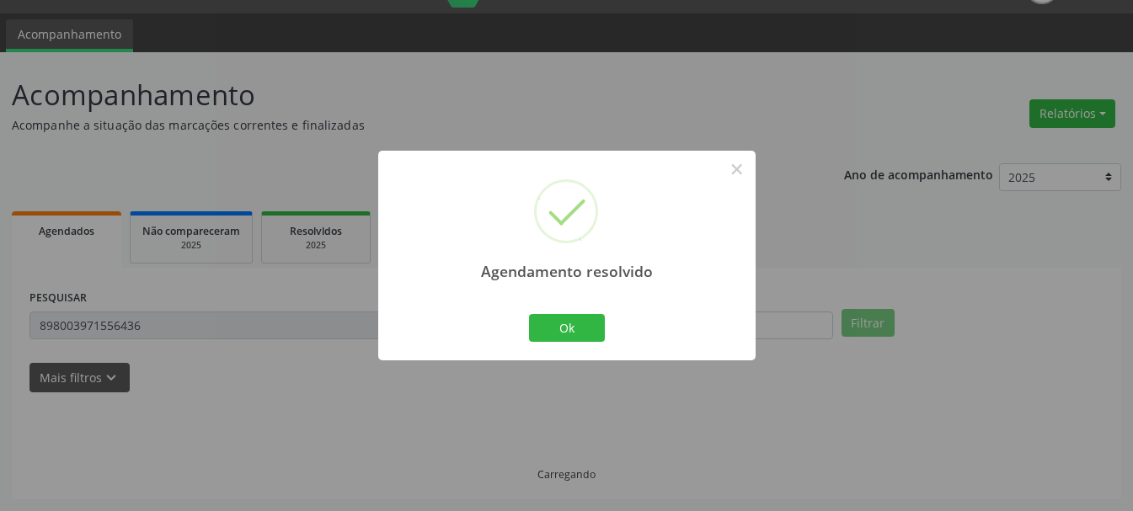
scroll to position [4, 0]
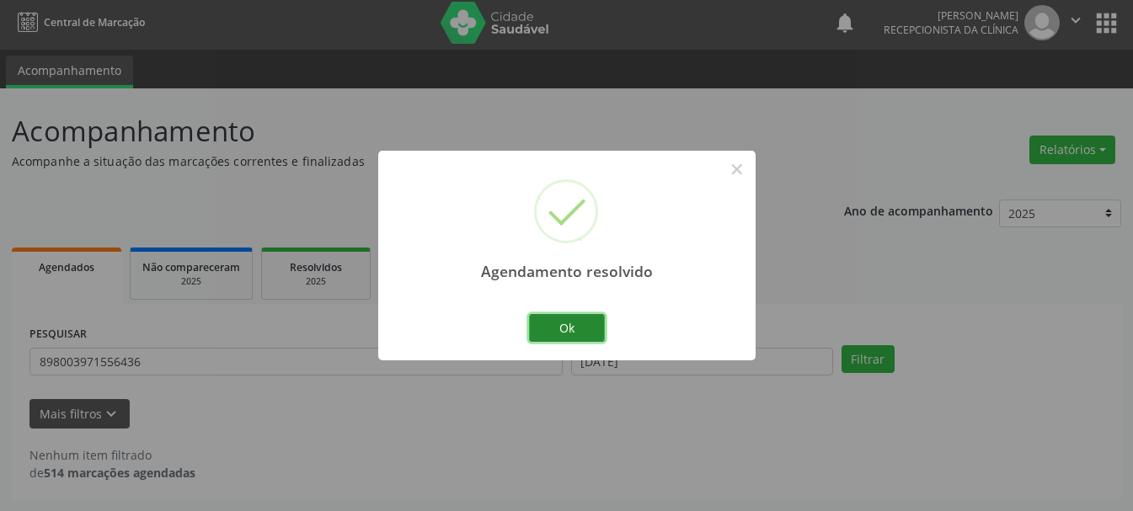
click at [596, 326] on button "Ok" at bounding box center [567, 328] width 76 height 29
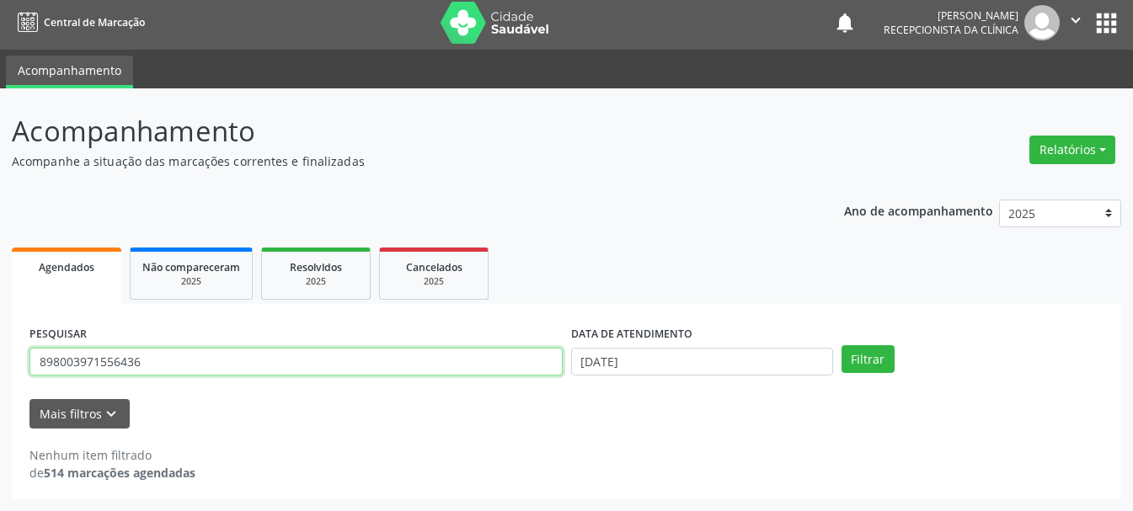
click at [297, 367] on input "898003971556436" at bounding box center [295, 362] width 533 height 29
type input "8"
type input "700001478438902"
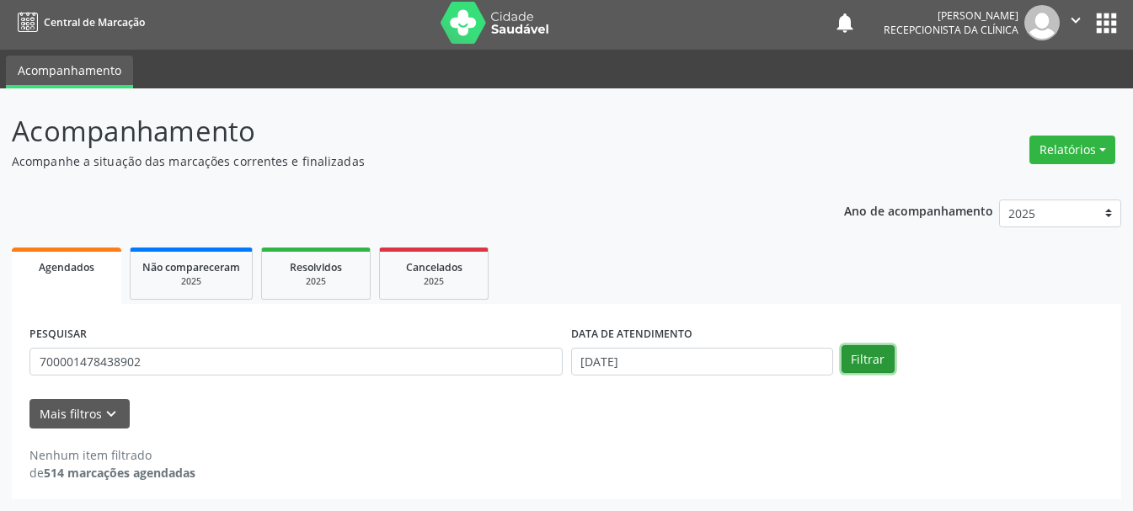
click at [850, 349] on button "Filtrar" at bounding box center [867, 359] width 53 height 29
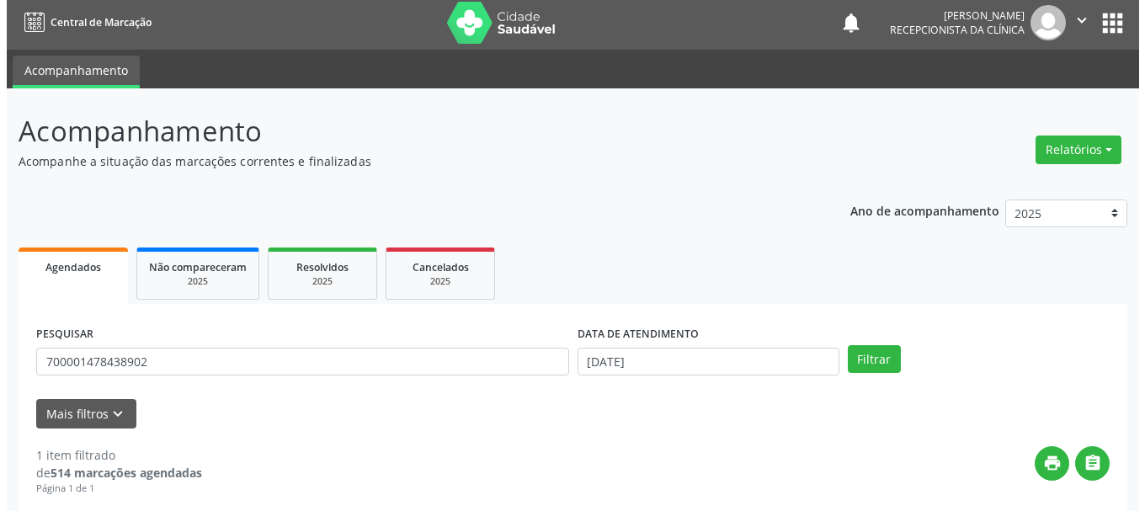
scroll to position [173, 0]
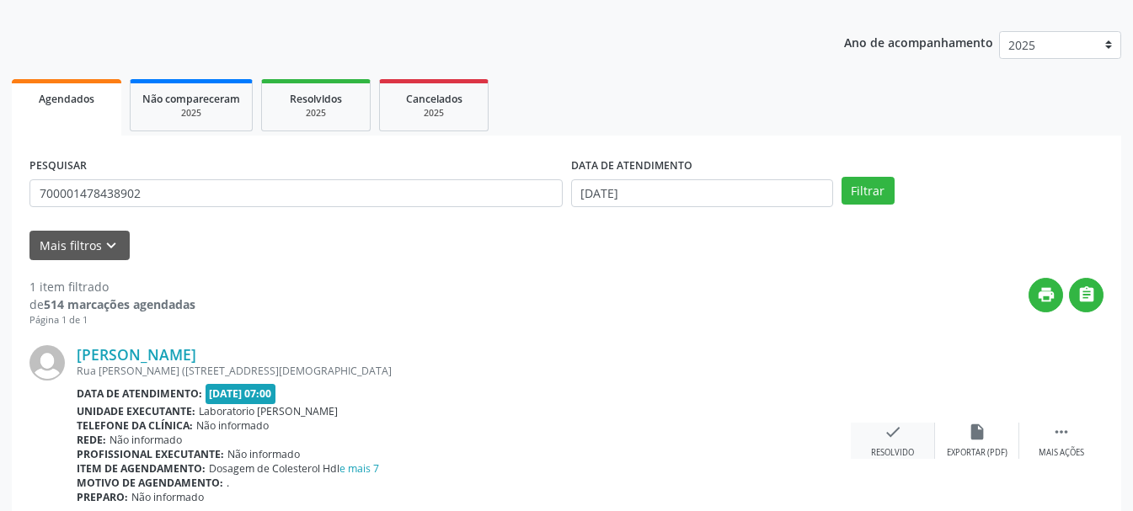
click at [889, 434] on icon "check" at bounding box center [892, 432] width 19 height 19
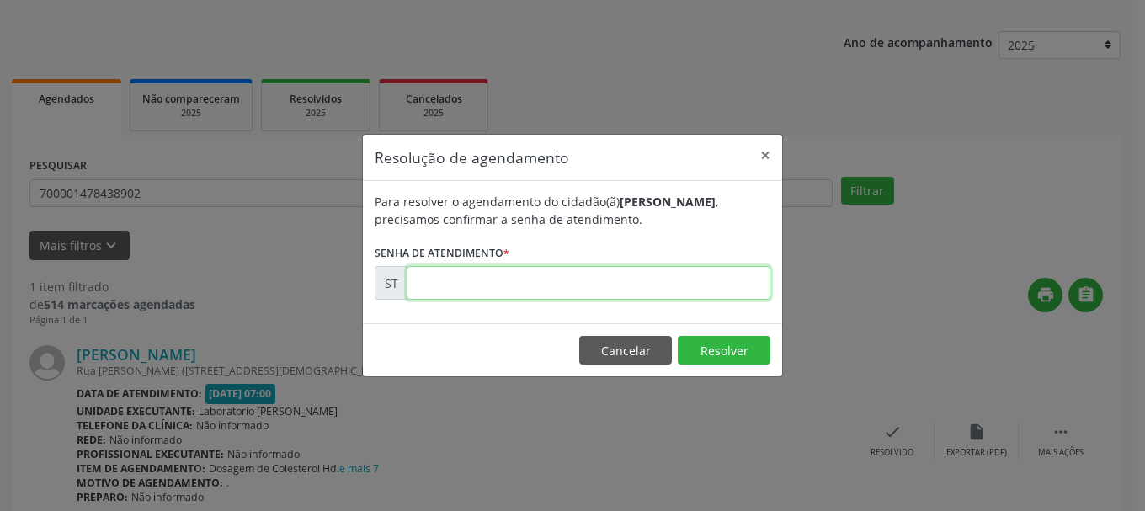
click at [458, 271] on input "text" at bounding box center [589, 283] width 364 height 34
type input "00016632"
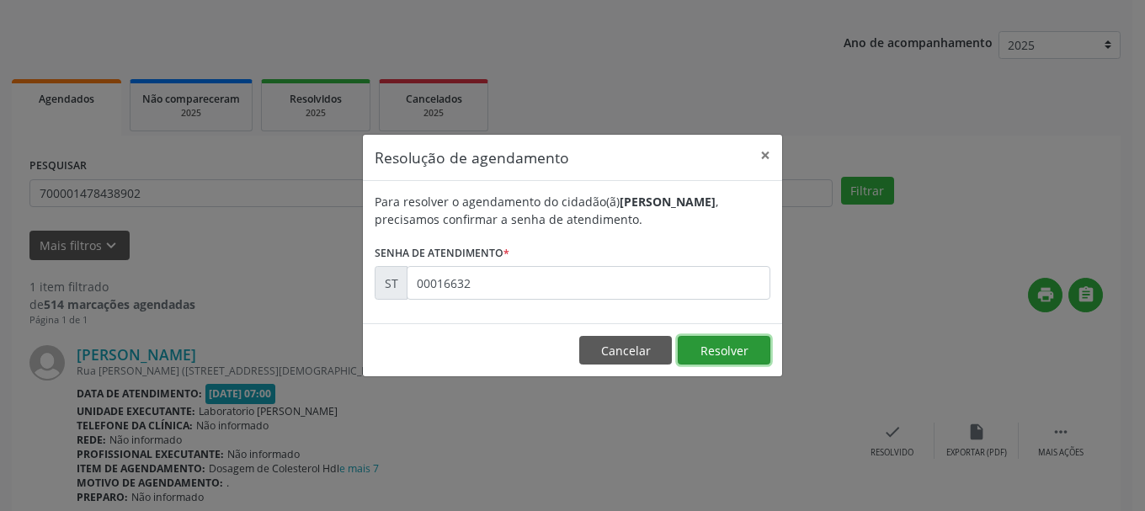
click at [732, 350] on button "Resolver" at bounding box center [724, 350] width 93 height 29
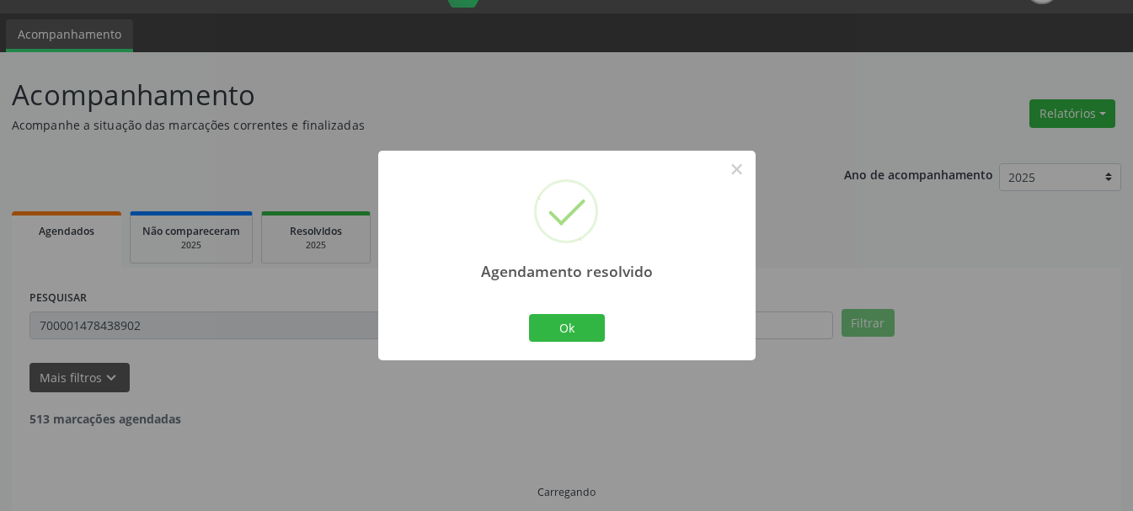
scroll to position [4, 0]
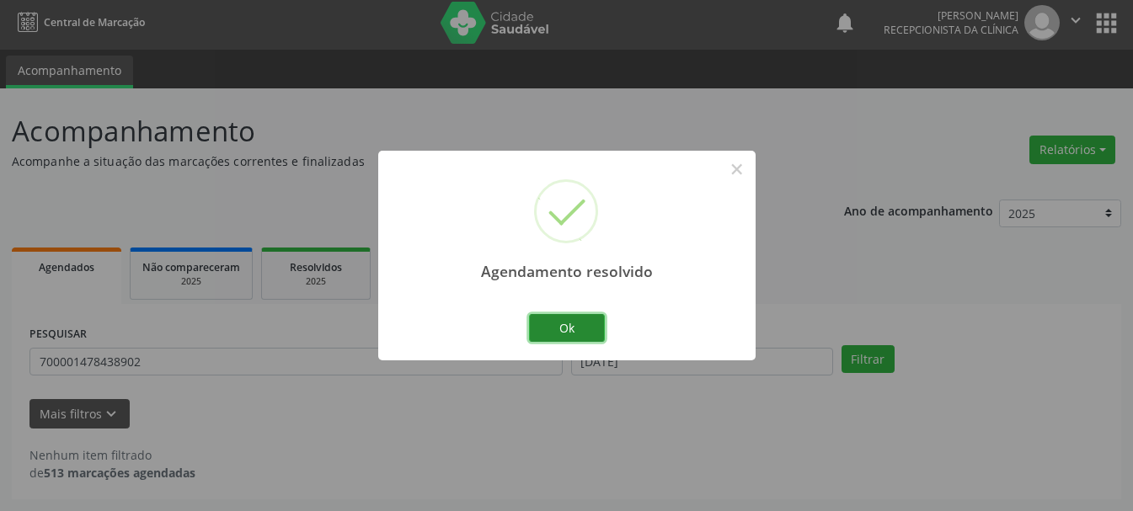
click at [573, 325] on button "Ok" at bounding box center [567, 328] width 76 height 29
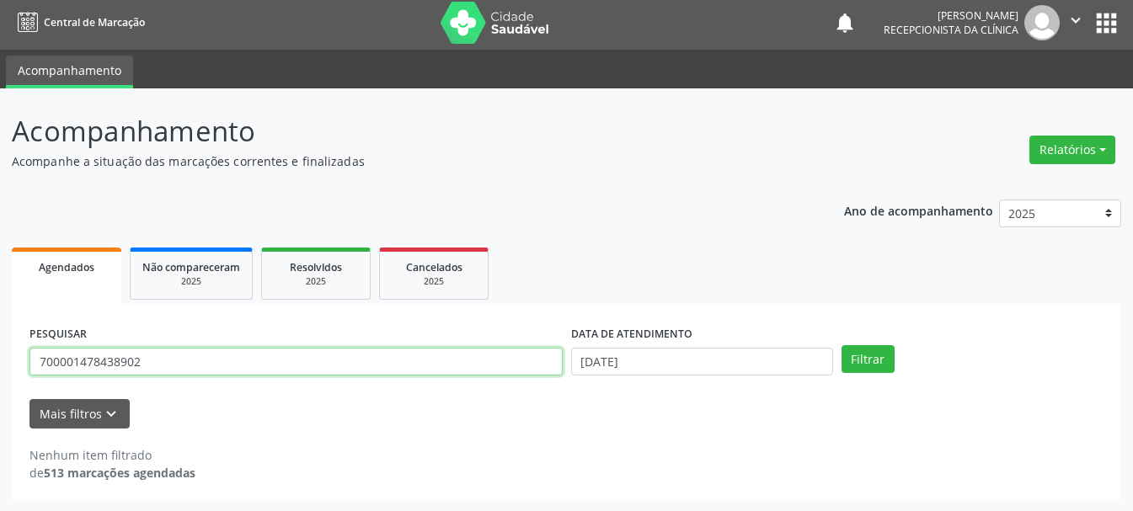
click at [374, 360] on input "700001478438902" at bounding box center [295, 362] width 533 height 29
type input "7"
type input "898003413742169"
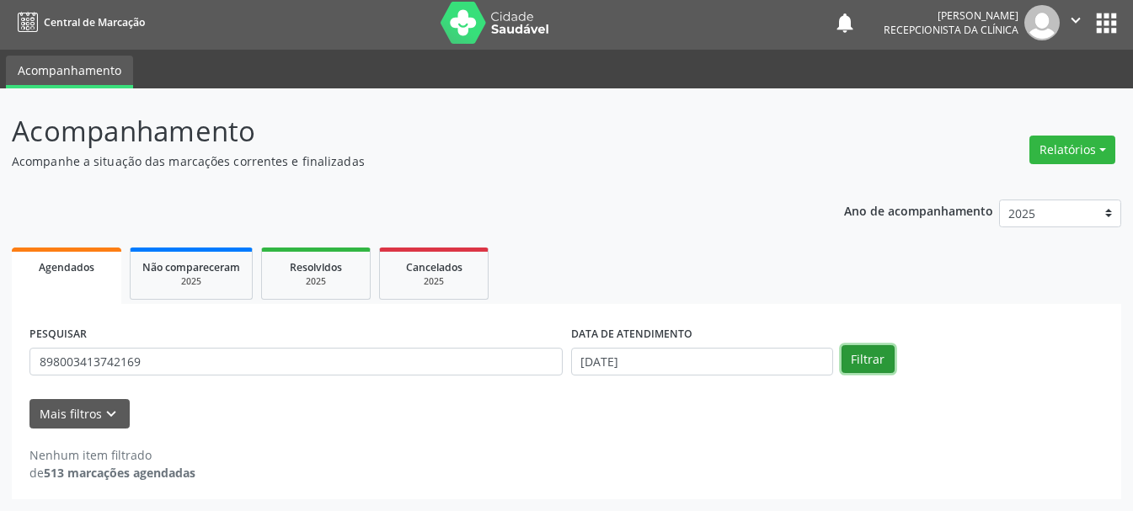
click at [879, 352] on button "Filtrar" at bounding box center [867, 359] width 53 height 29
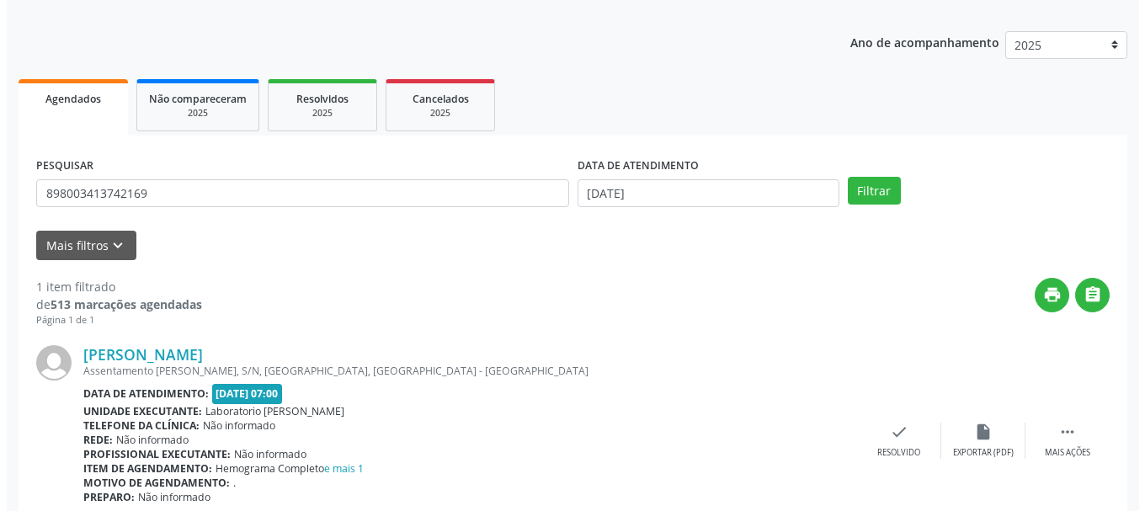
scroll to position [246, 0]
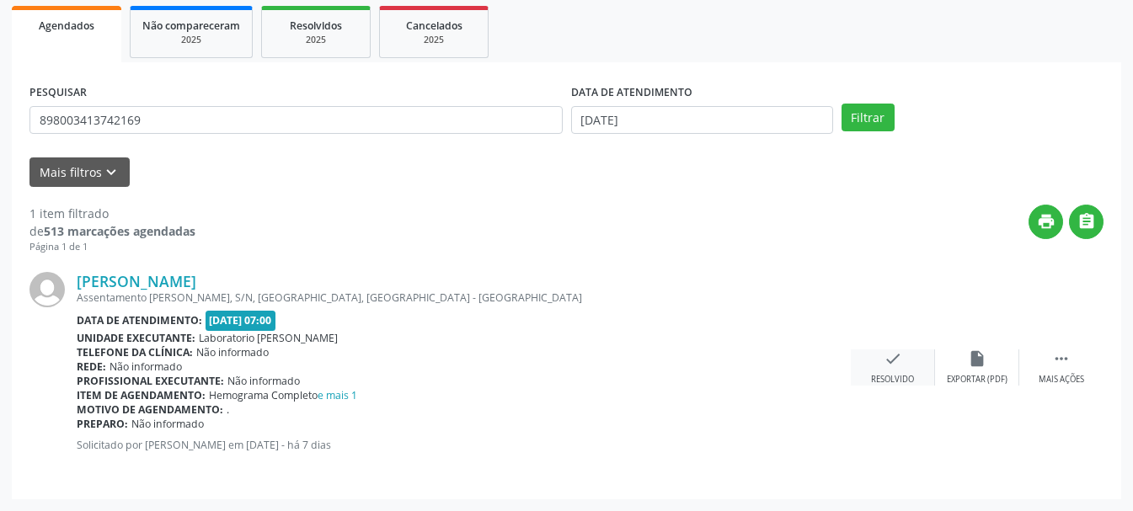
click at [876, 363] on div "check Resolvido" at bounding box center [892, 367] width 84 height 36
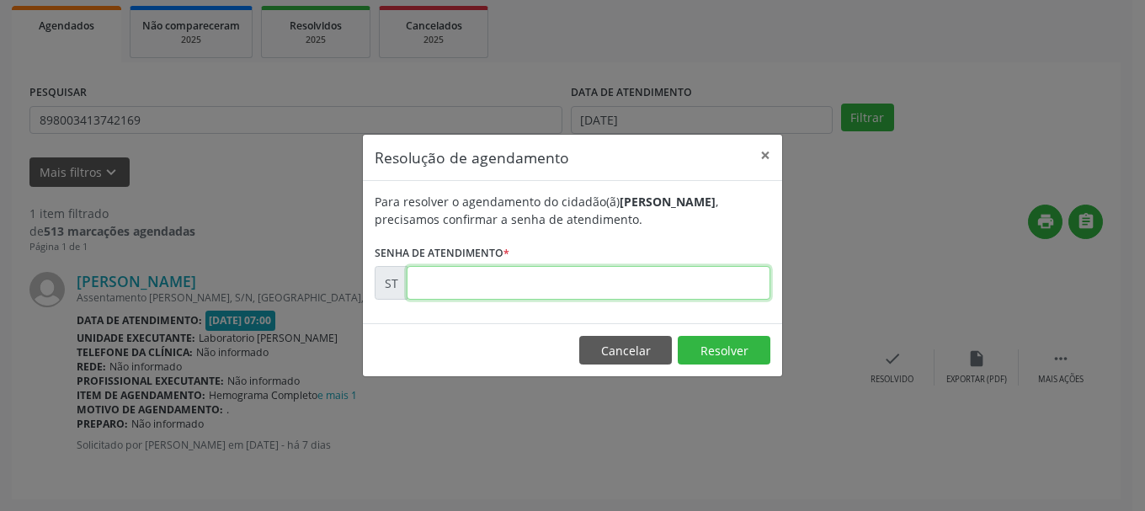
click at [463, 286] on input "text" at bounding box center [589, 283] width 364 height 34
type input "00016643"
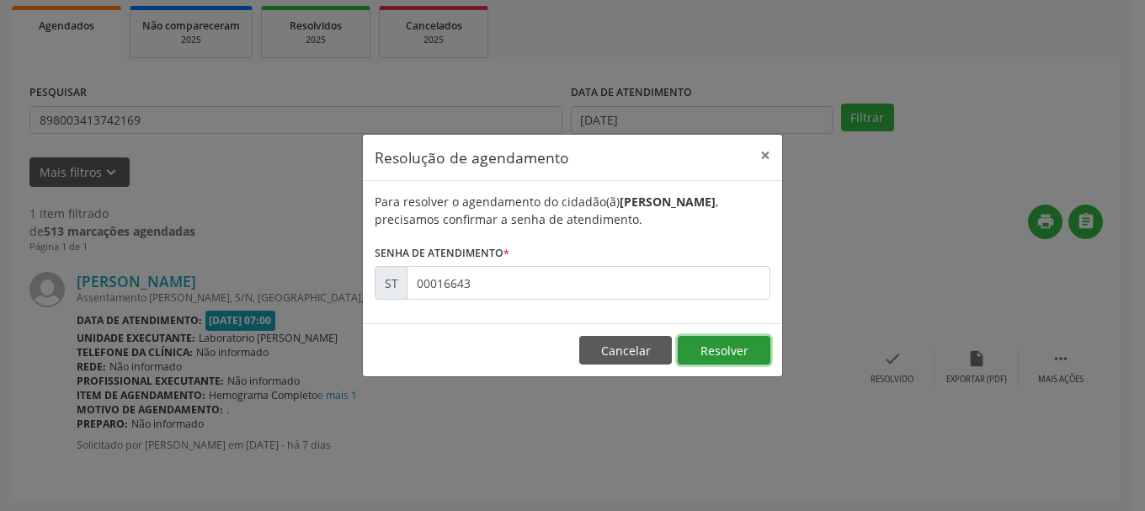
click at [744, 358] on button "Resolver" at bounding box center [724, 350] width 93 height 29
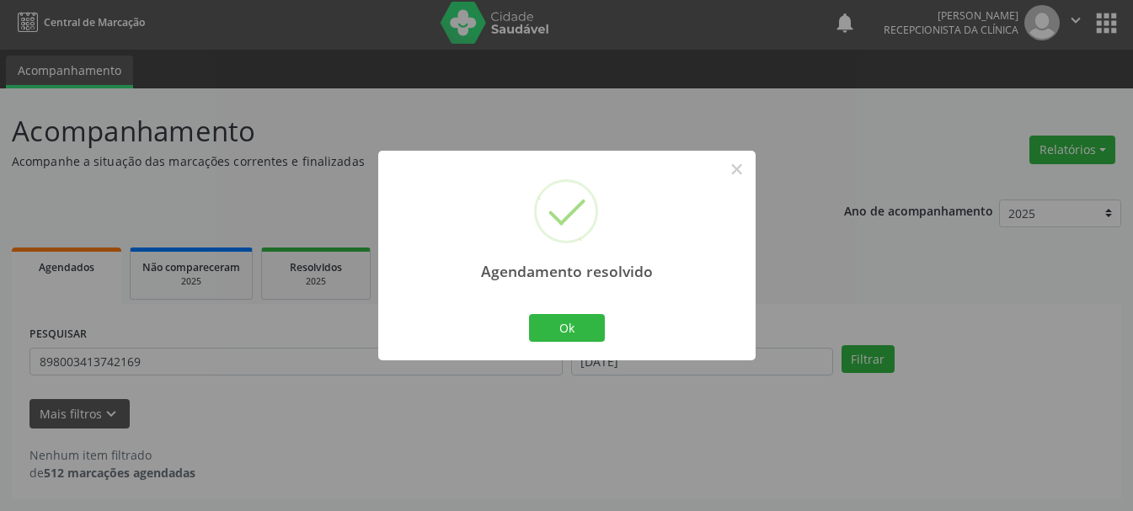
scroll to position [4, 0]
click at [738, 173] on button "×" at bounding box center [736, 169] width 29 height 29
